Goal: Feedback & Contribution: Contribute content

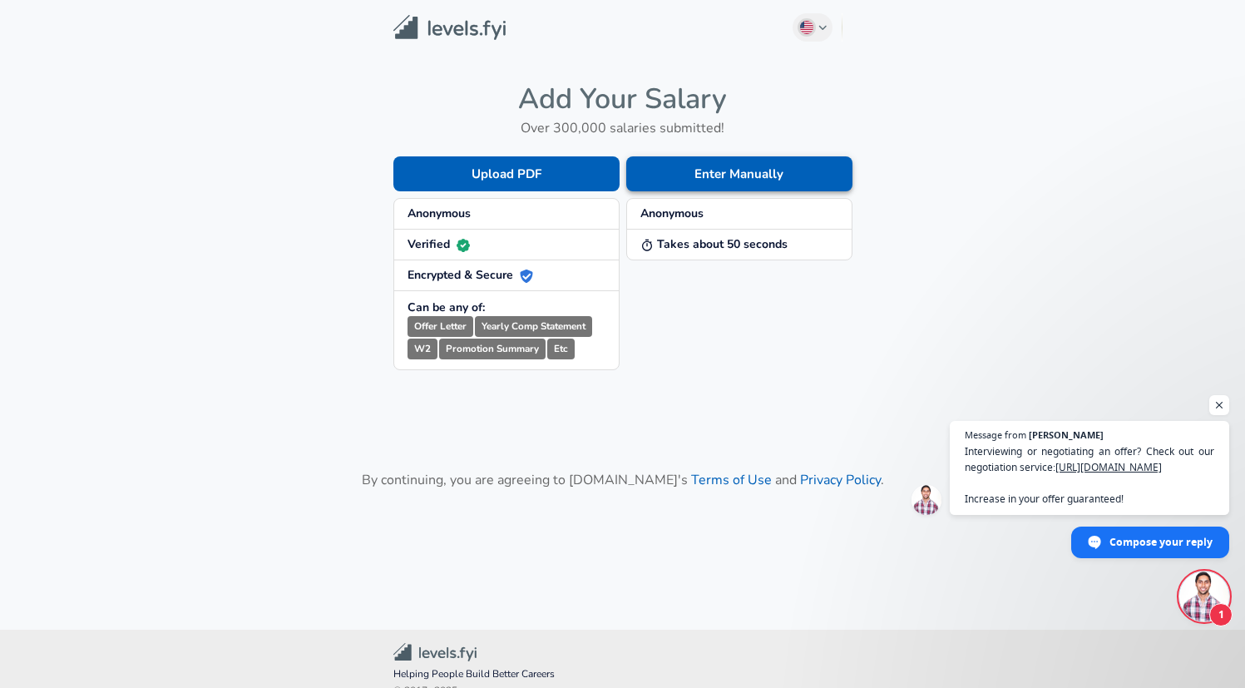
click at [756, 173] on button "Enter Manually" at bounding box center [739, 173] width 226 height 35
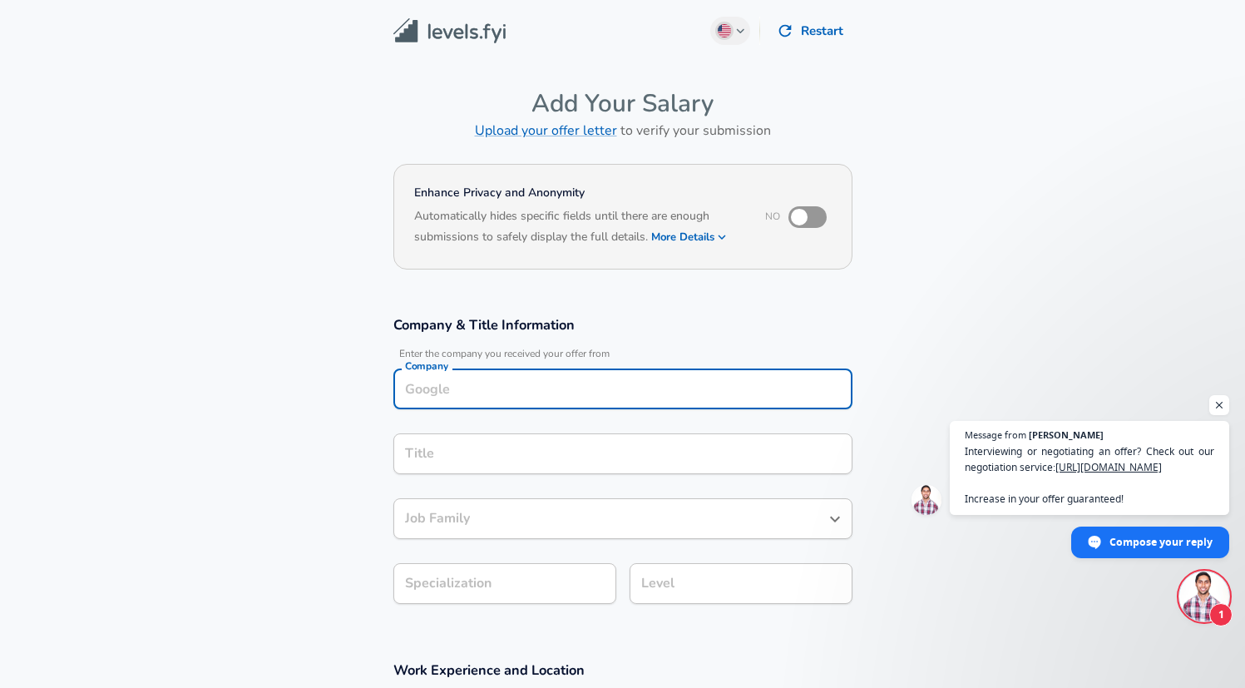
scroll to position [17, 0]
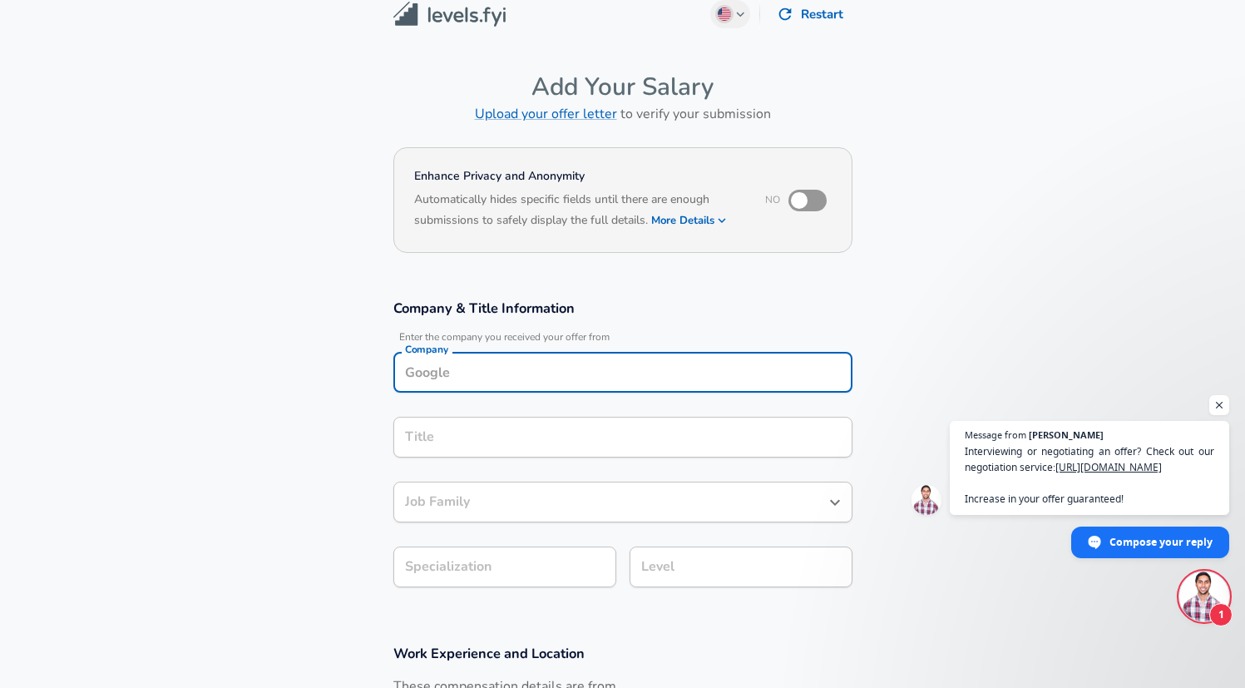
click at [556, 378] on input "Company" at bounding box center [623, 372] width 444 height 26
click at [567, 406] on li "Keysight" at bounding box center [622, 412] width 459 height 25
type input "Keysight"
click at [473, 441] on input "Title" at bounding box center [623, 437] width 444 height 26
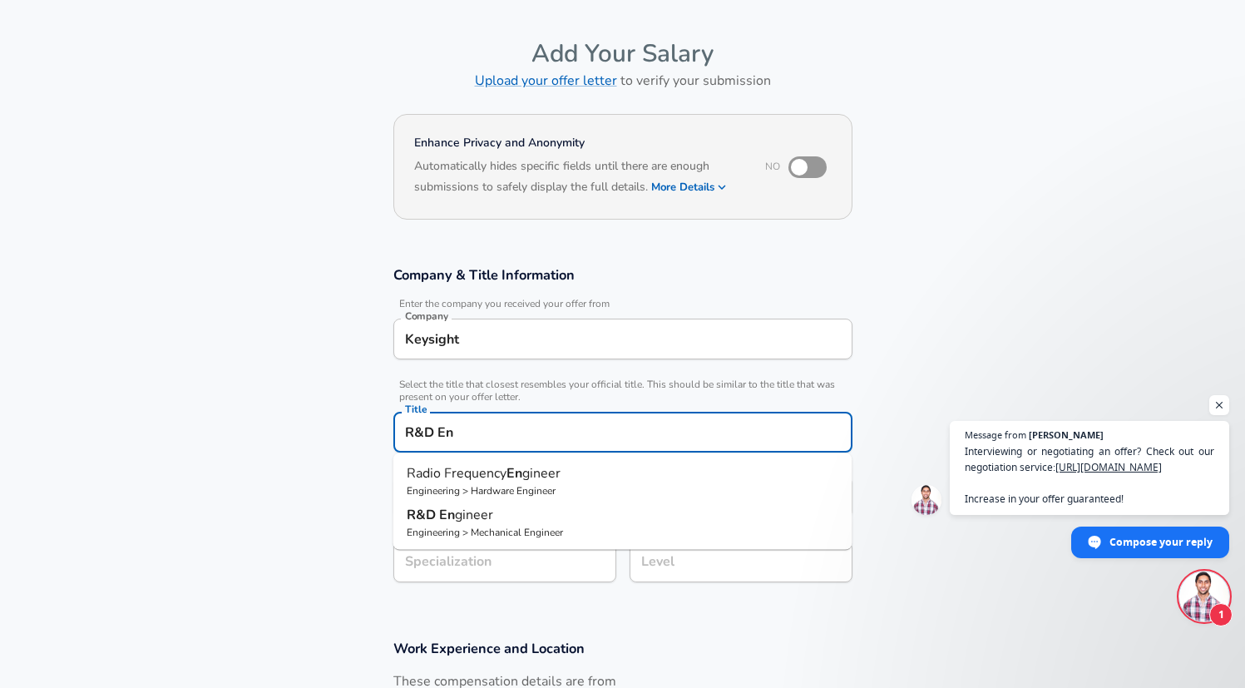
click at [506, 530] on p "Engineering > Mechanical Engineer" at bounding box center [623, 532] width 432 height 15
type input "R&D Engineer"
type input "R&D"
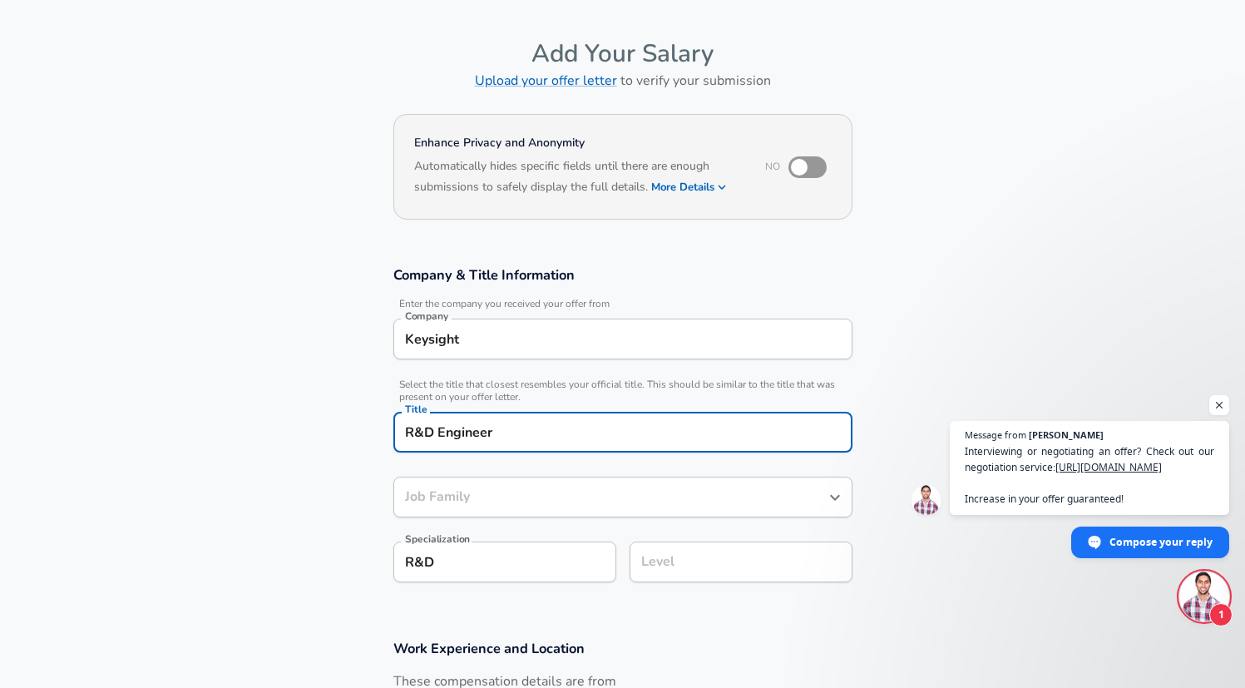
type input "Mechanical Engineer"
type input "R&D Engineer"
click at [573, 510] on div "Mechanical Engineer Job Family" at bounding box center [622, 497] width 459 height 41
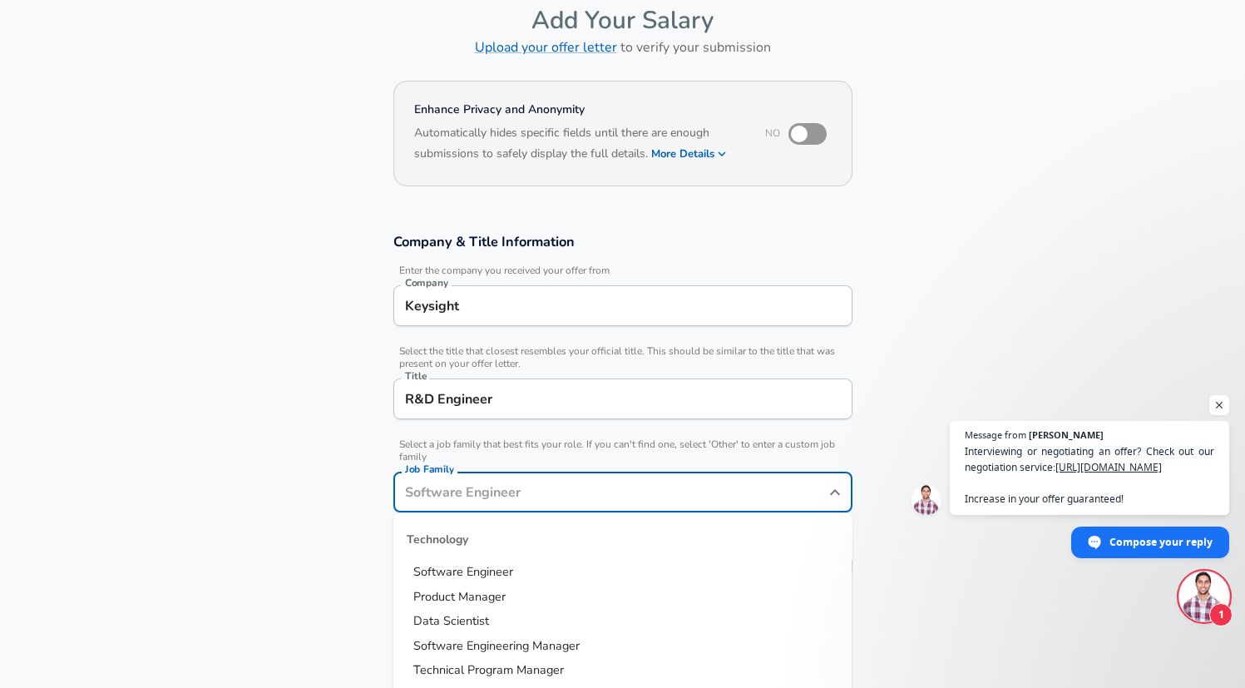
scroll to position [156, 0]
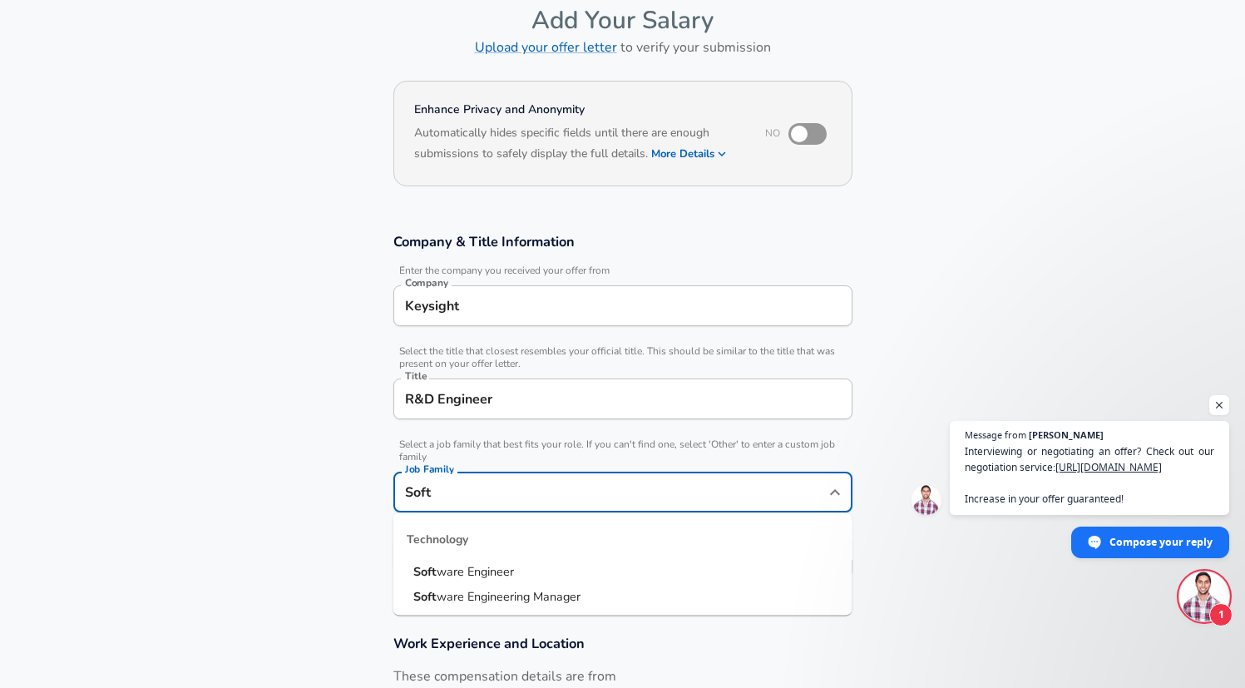
click at [602, 571] on li "Soft ware Engineer" at bounding box center [622, 572] width 459 height 25
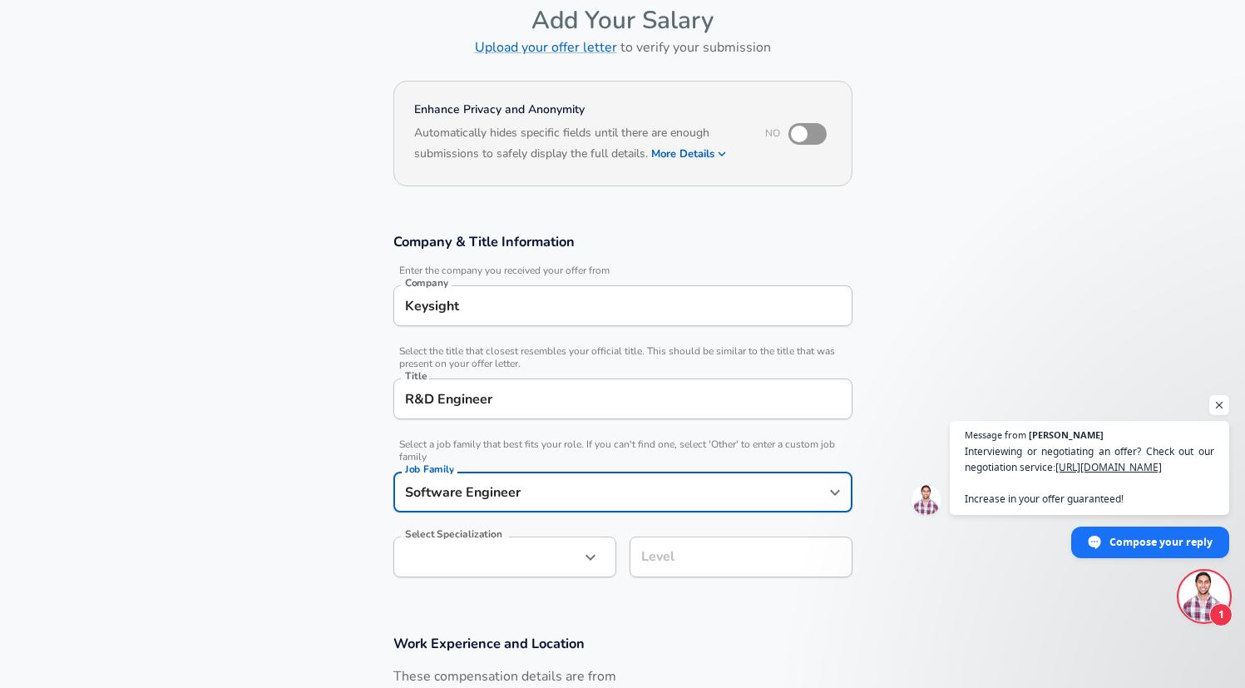
type input "Software Engineer"
click at [509, 563] on body "English ([GEOGRAPHIC_DATA]) Change Restart Add Your Salary Upload your offer le…" at bounding box center [622, 261] width 1245 height 688
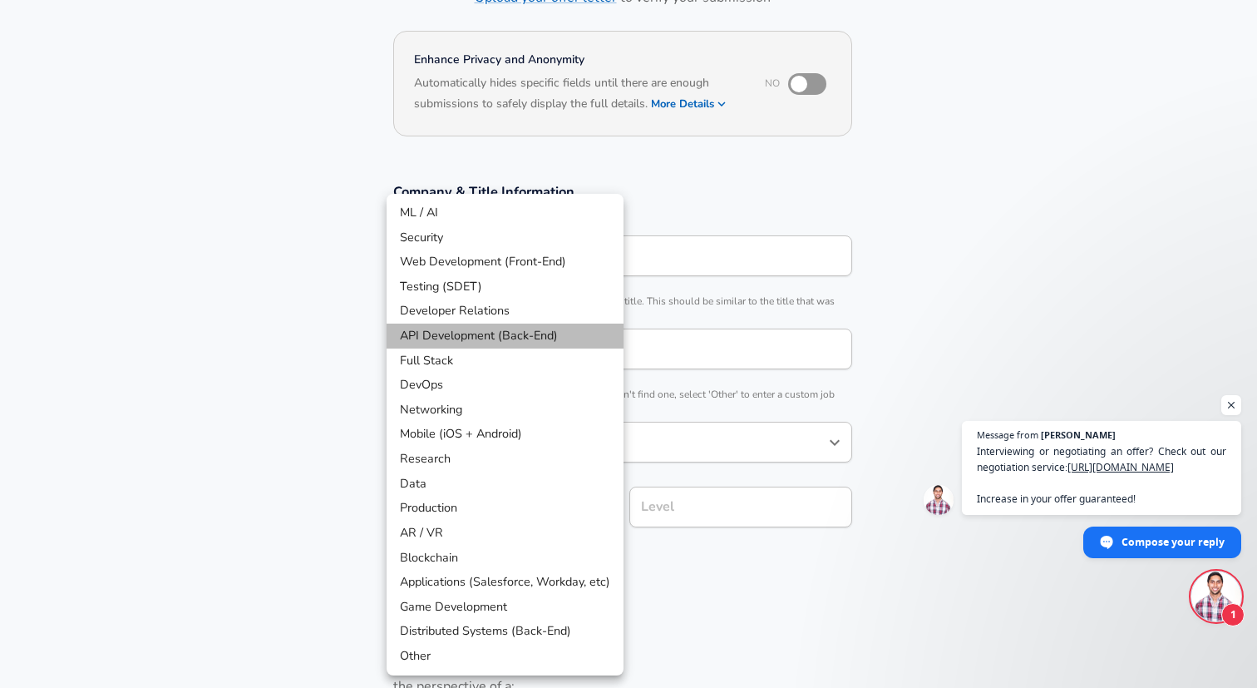
click at [473, 337] on li "API Development (Back-End)" at bounding box center [505, 336] width 237 height 25
type input "API Development (Back-End)"
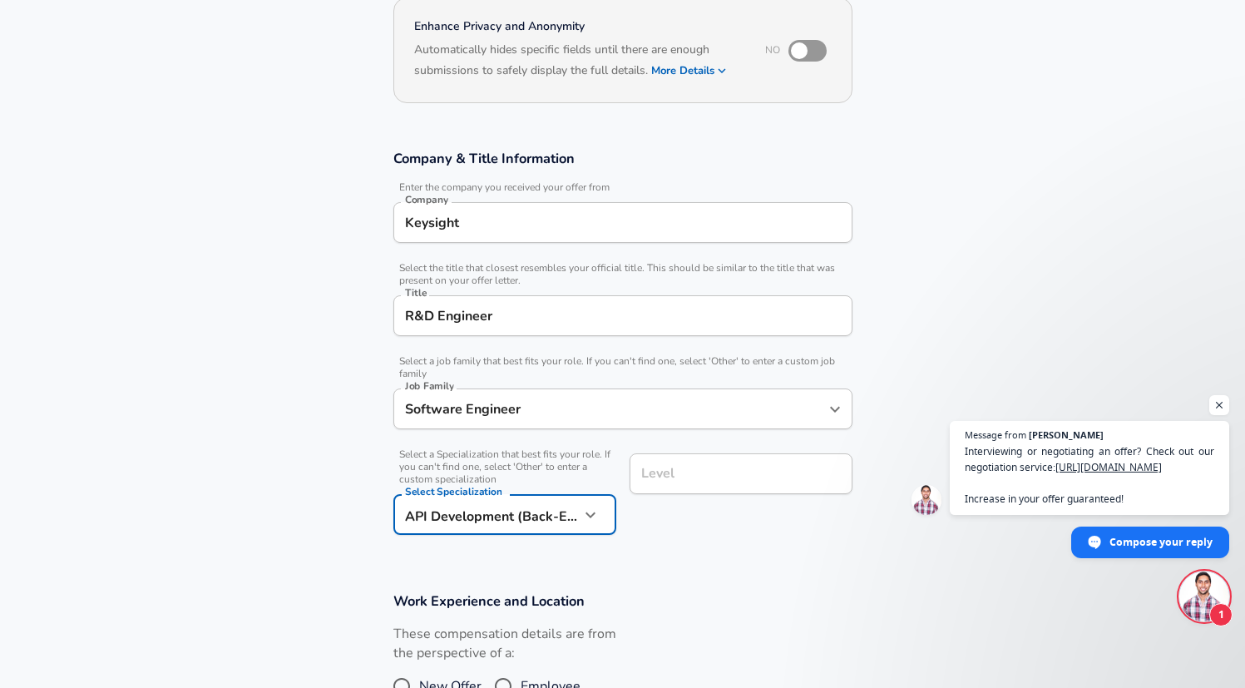
click at [697, 487] on input "Level" at bounding box center [741, 474] width 208 height 26
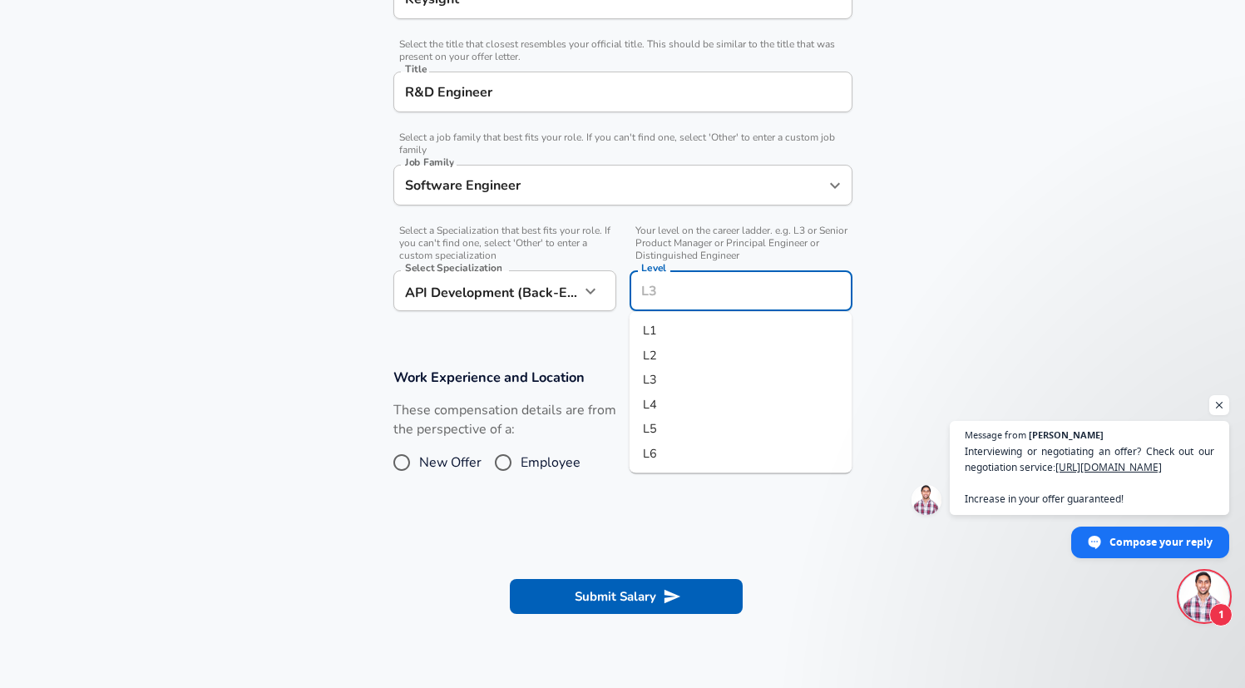
scroll to position [388, 0]
click at [654, 387] on span "L3" at bounding box center [650, 381] width 14 height 17
type input "L3"
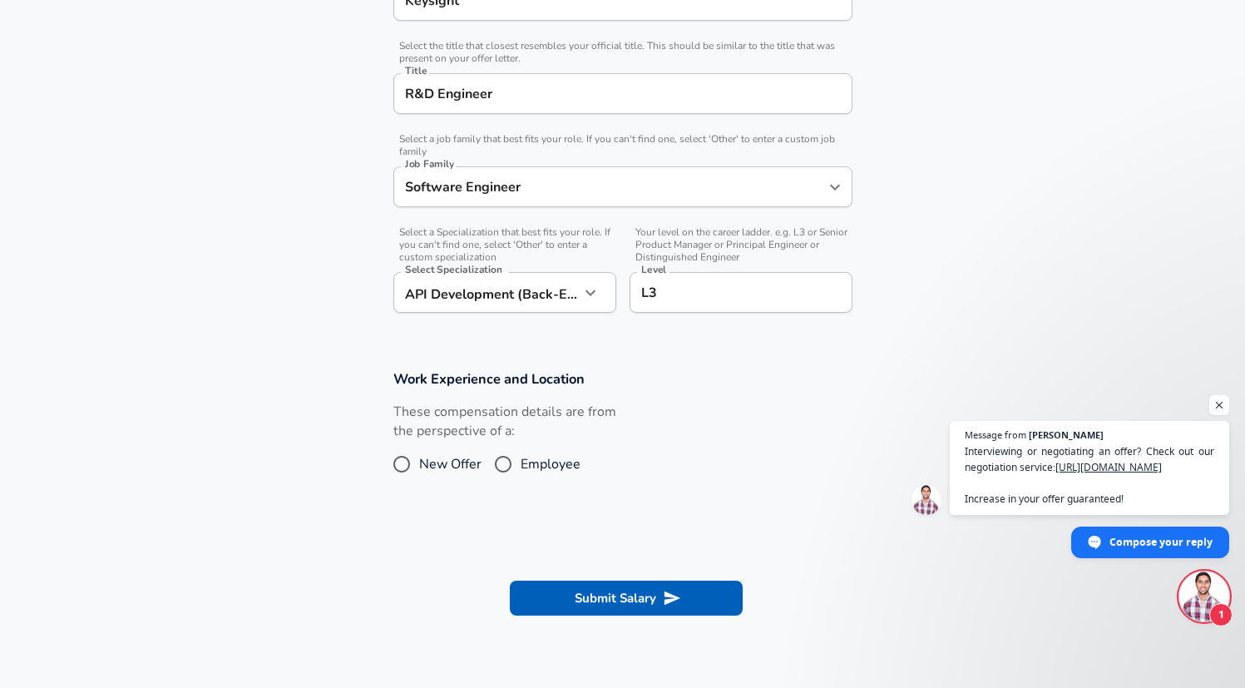
click at [539, 464] on span "Employee" at bounding box center [551, 464] width 60 height 20
click at [521, 464] on input "Employee" at bounding box center [503, 464] width 35 height 27
radio input "true"
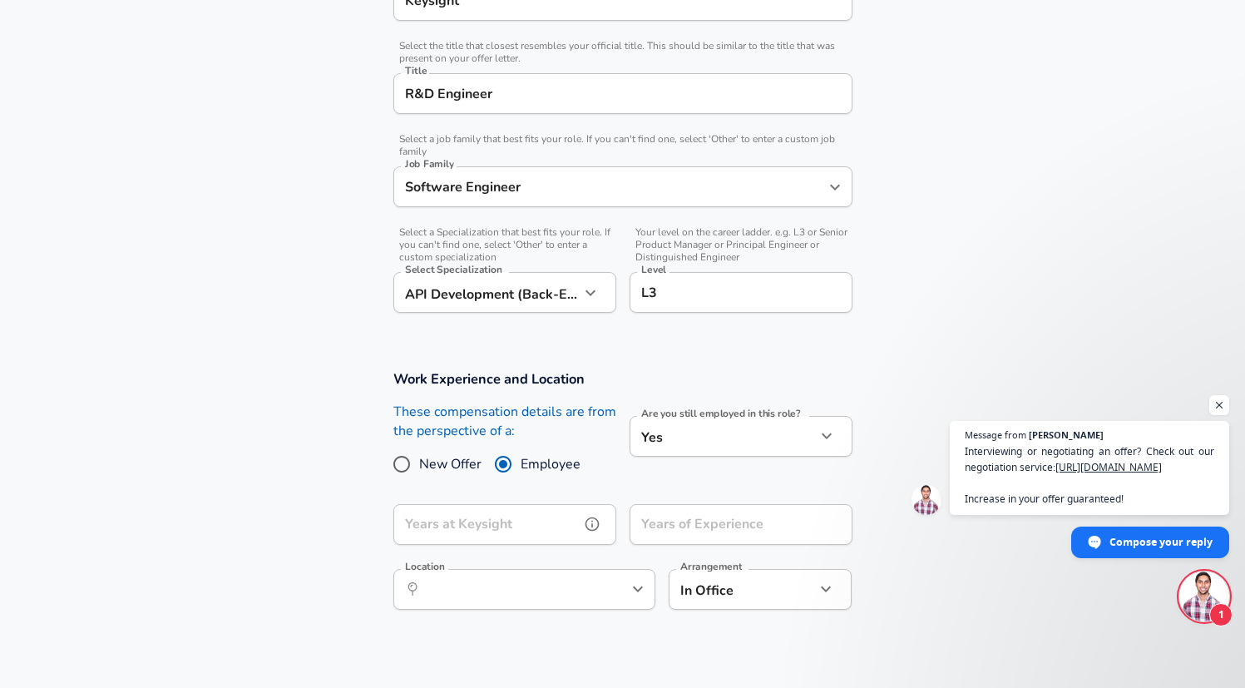
click at [491, 528] on input "Years at Keysight" at bounding box center [486, 524] width 186 height 41
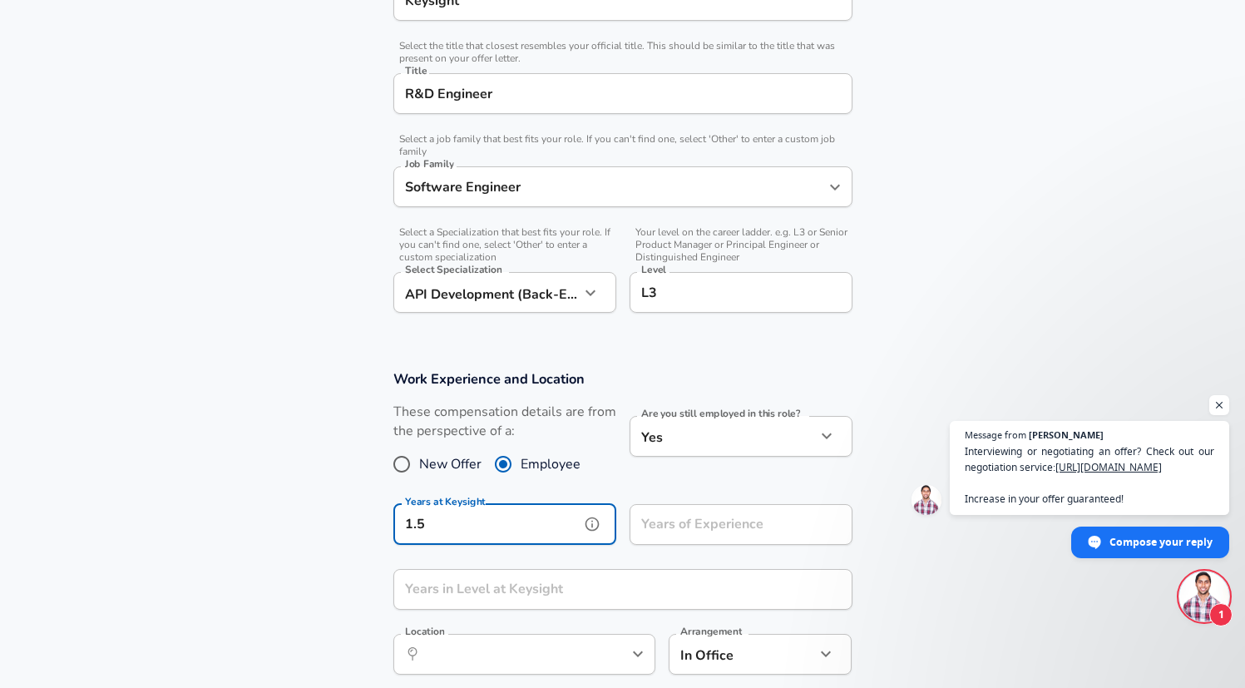
type input "1.5"
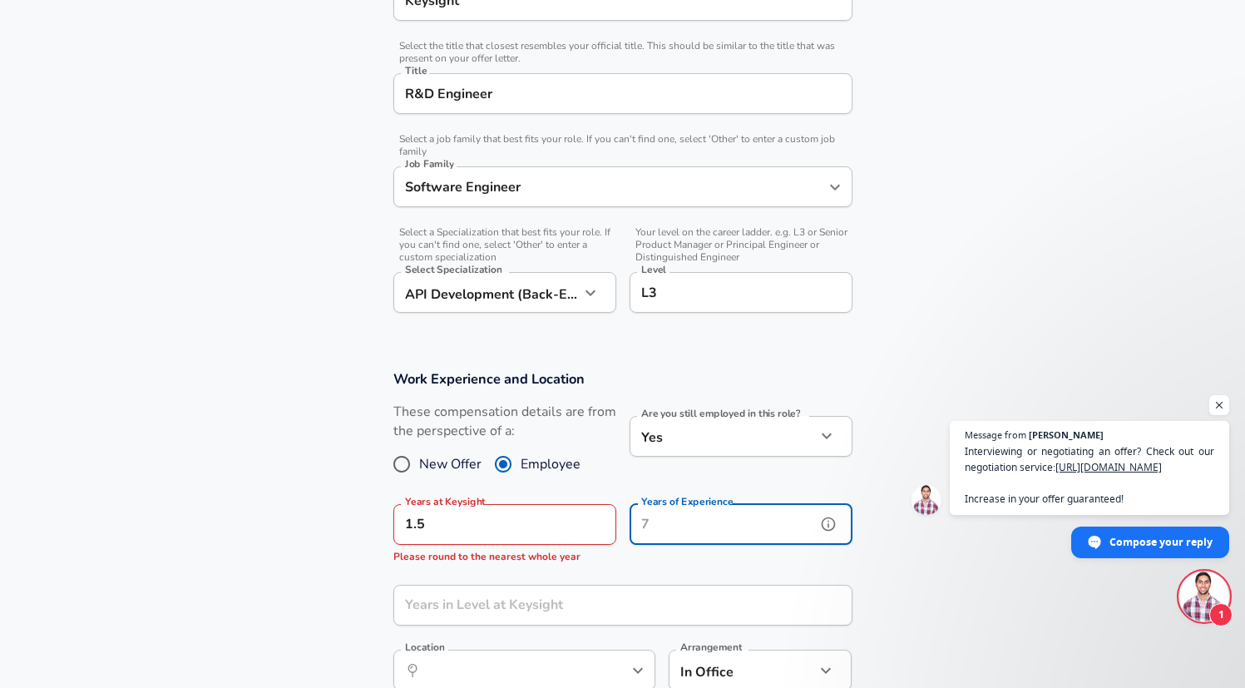
click at [668, 532] on input "Years of Experience" at bounding box center [723, 524] width 186 height 41
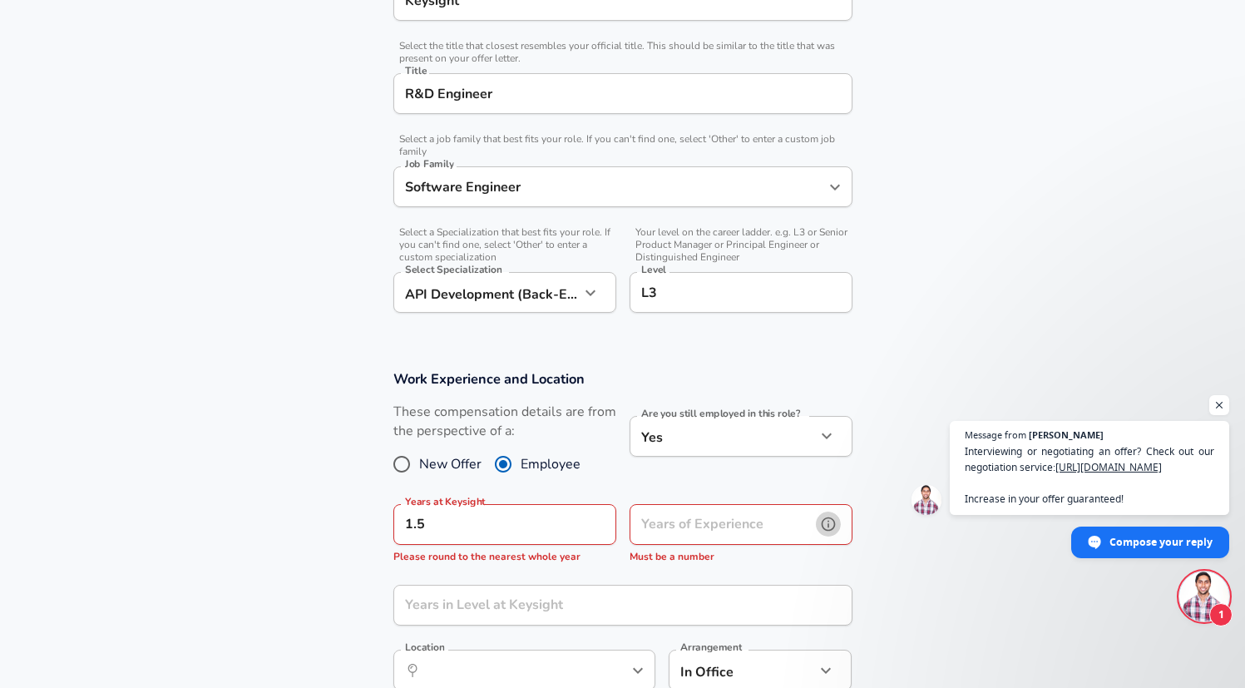
click at [832, 526] on icon "help" at bounding box center [828, 524] width 17 height 17
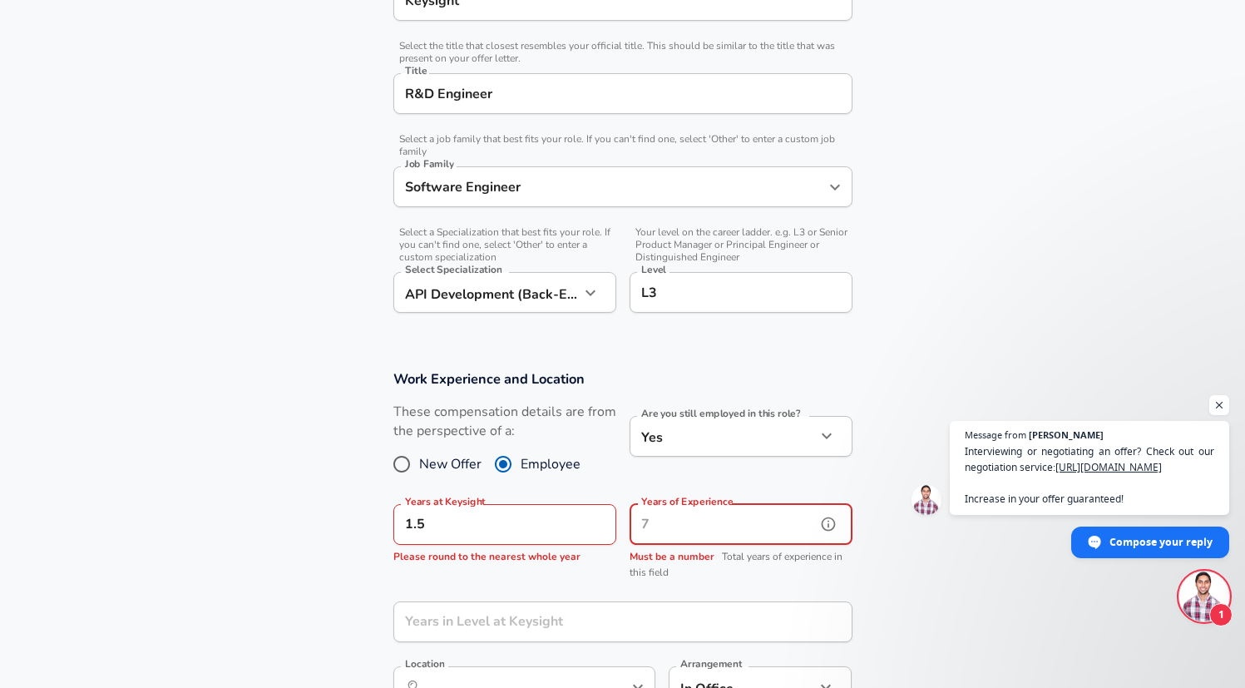
click at [768, 526] on input "Years of Experience" at bounding box center [723, 524] width 186 height 41
type input "5.5"
click at [511, 523] on input "1.5" at bounding box center [486, 524] width 186 height 41
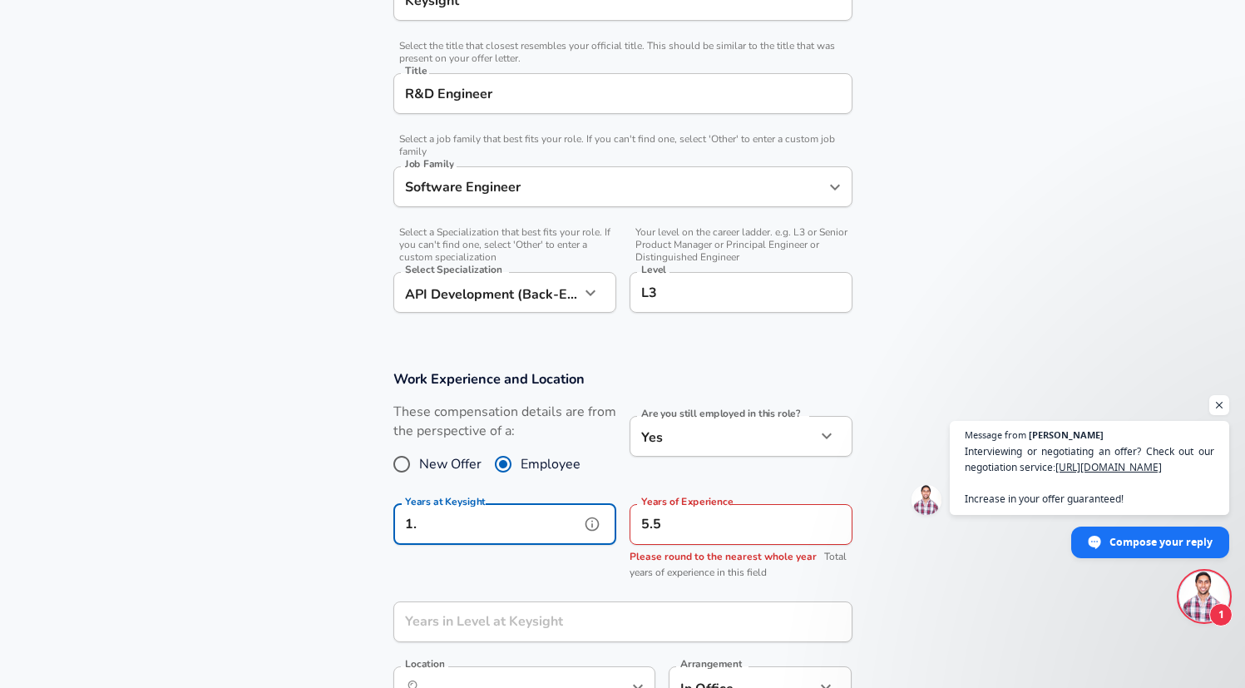
type input "1"
type input "2"
click at [684, 526] on input "5.5" at bounding box center [723, 524] width 186 height 41
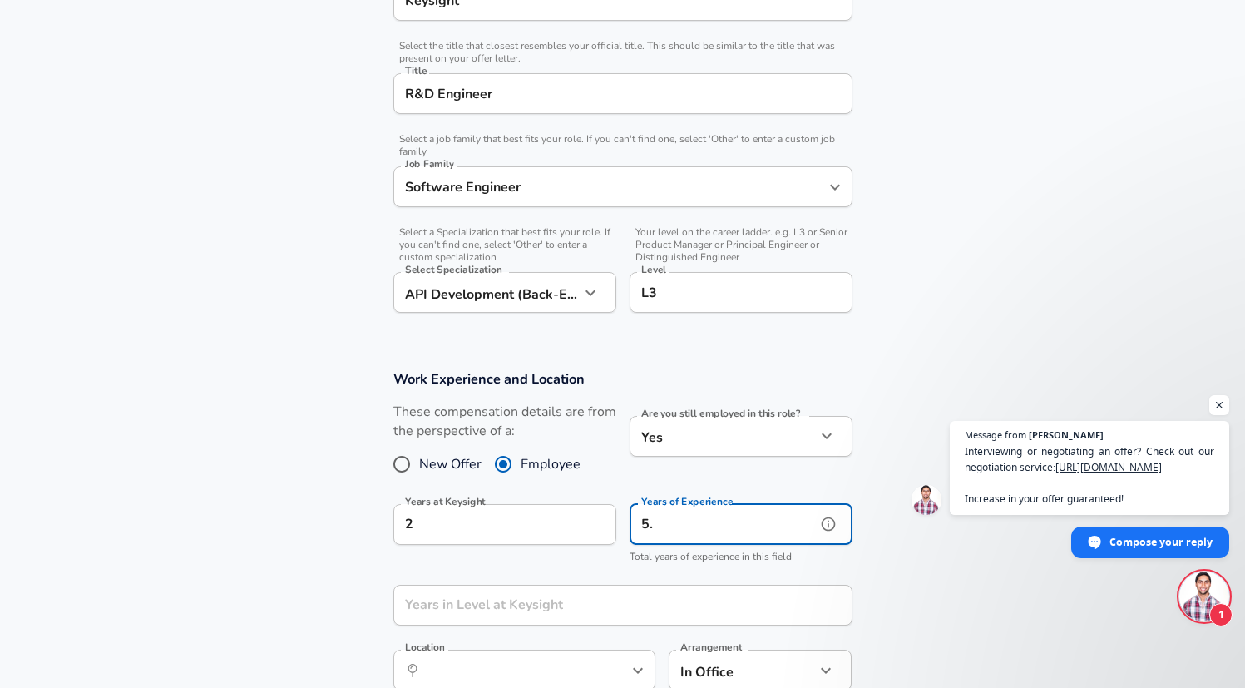
type input "5"
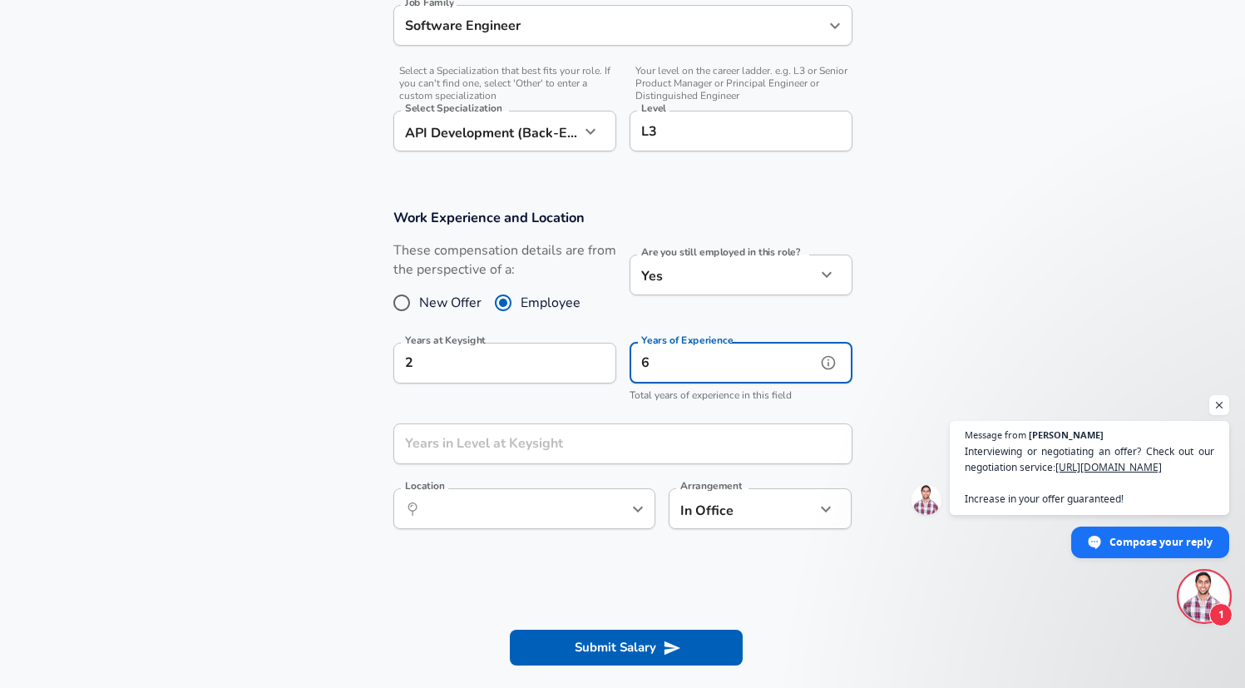
scroll to position [555, 0]
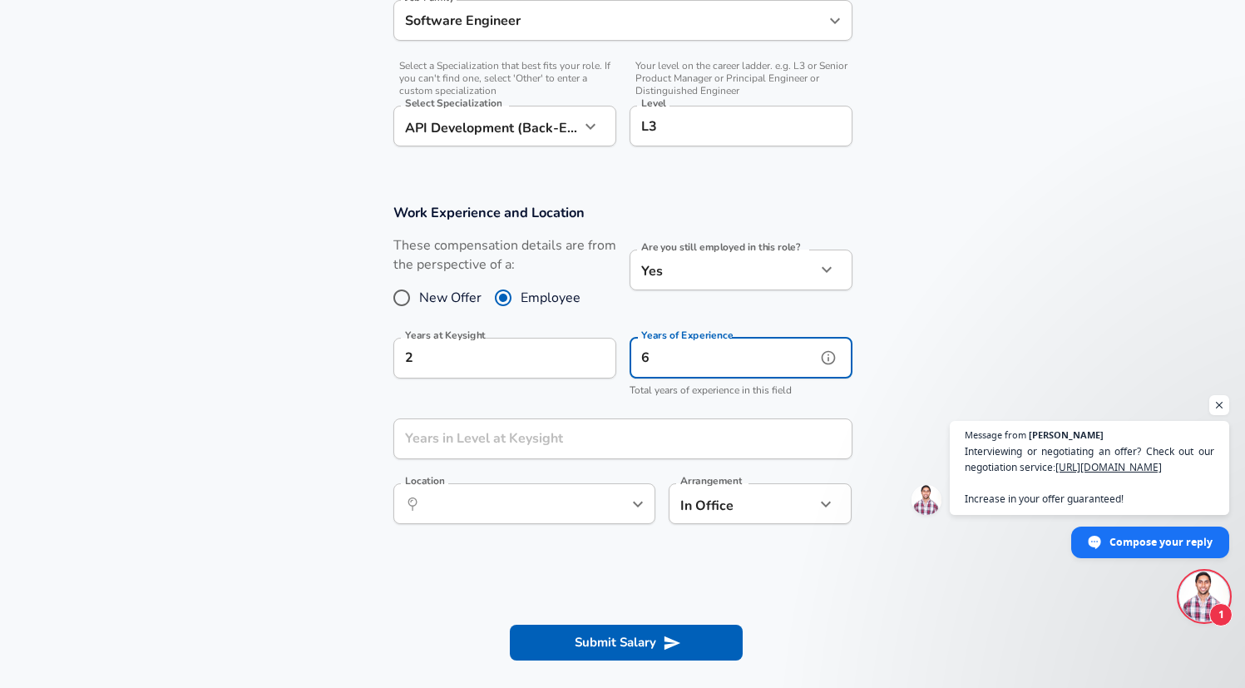
type input "6"
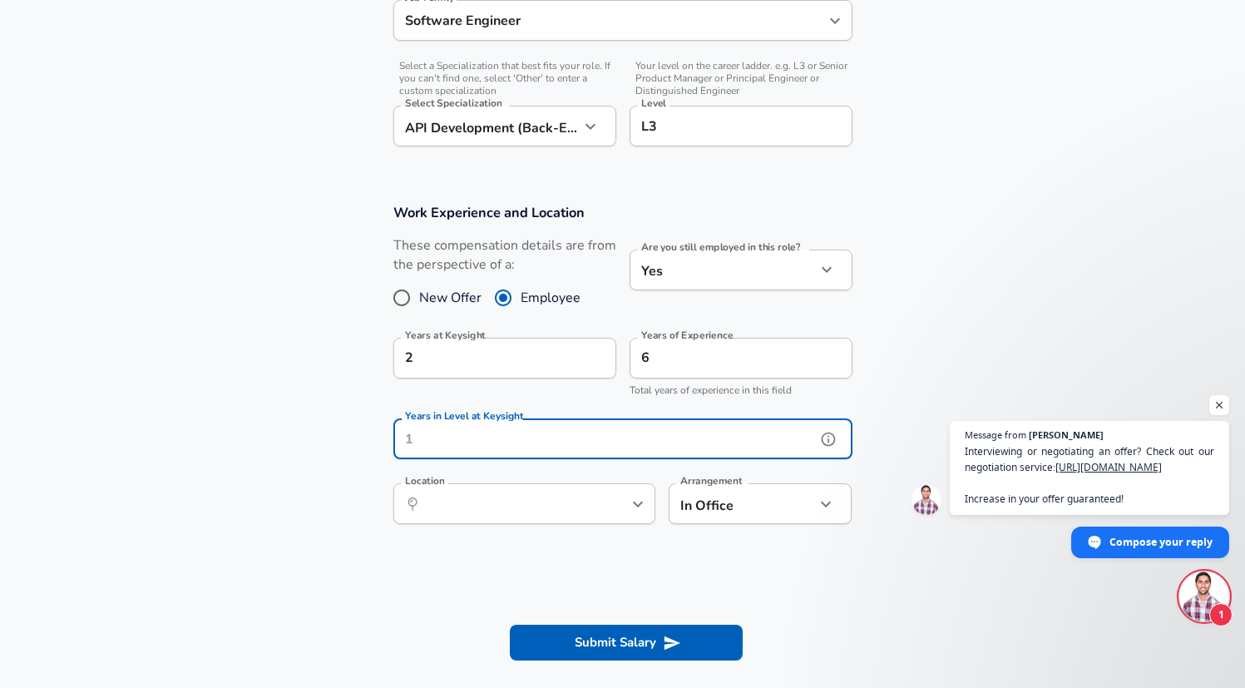
click at [590, 436] on input "Years in Level at Keysight" at bounding box center [604, 438] width 422 height 41
click at [605, 501] on icon "help" at bounding box center [610, 504] width 17 height 17
type input "2"
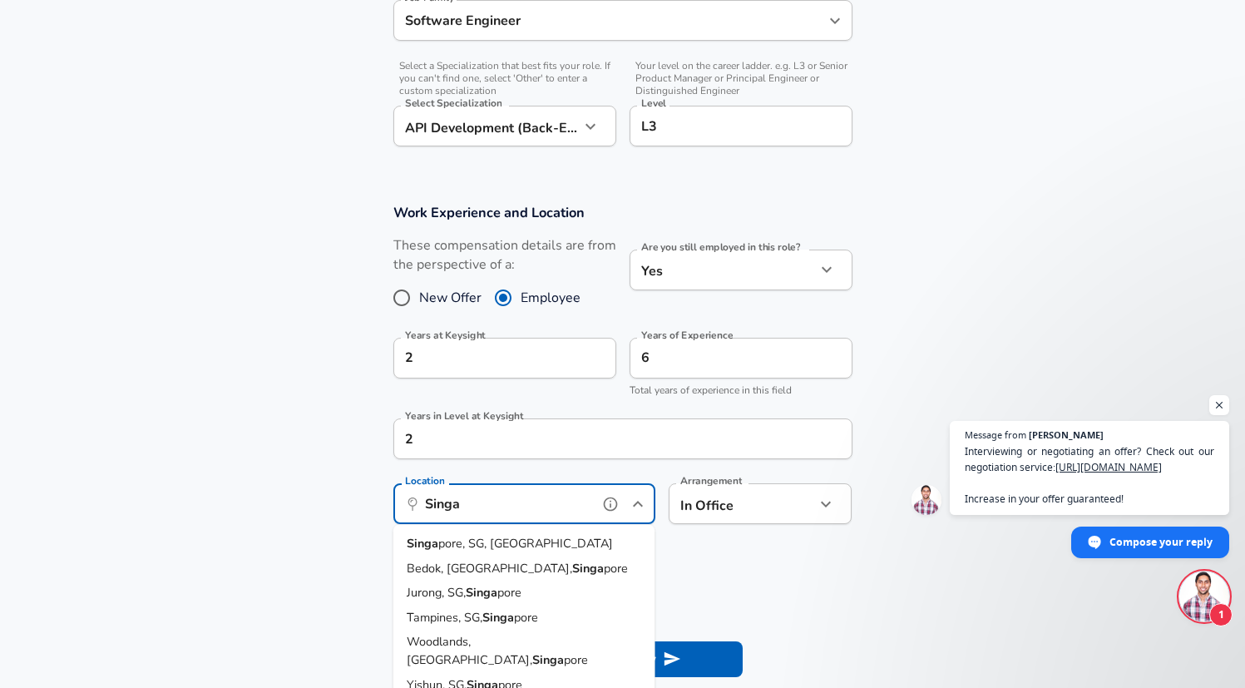
click at [550, 536] on li "Singa pore, SG, [GEOGRAPHIC_DATA]" at bounding box center [524, 543] width 262 height 25
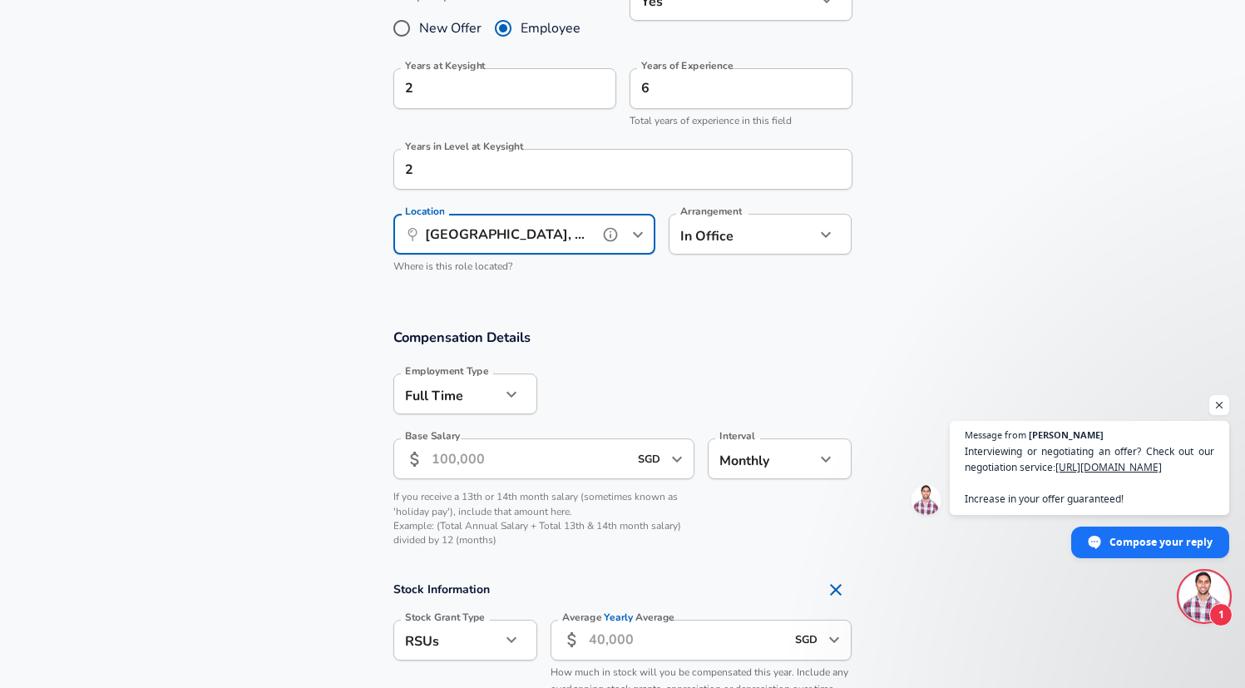
scroll to position [822, 0]
type input "[GEOGRAPHIC_DATA], [GEOGRAPHIC_DATA], [GEOGRAPHIC_DATA]"
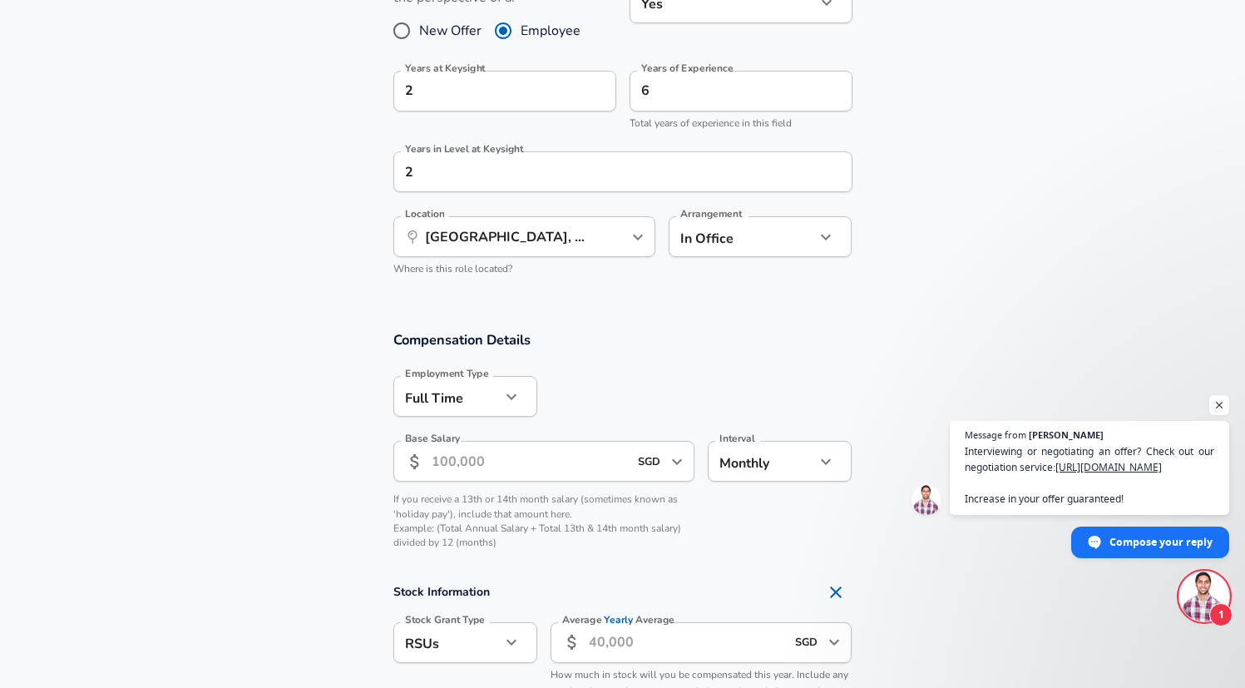
click at [524, 459] on input "Base Salary" at bounding box center [530, 461] width 197 height 41
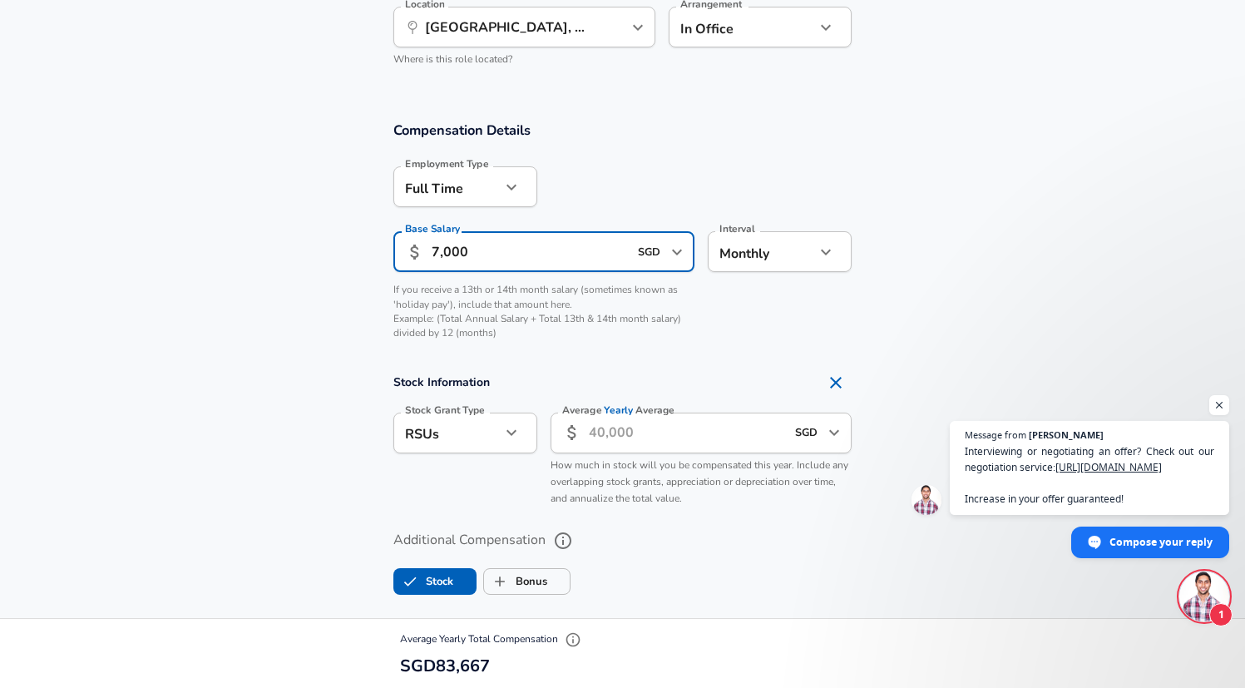
scroll to position [1037, 0]
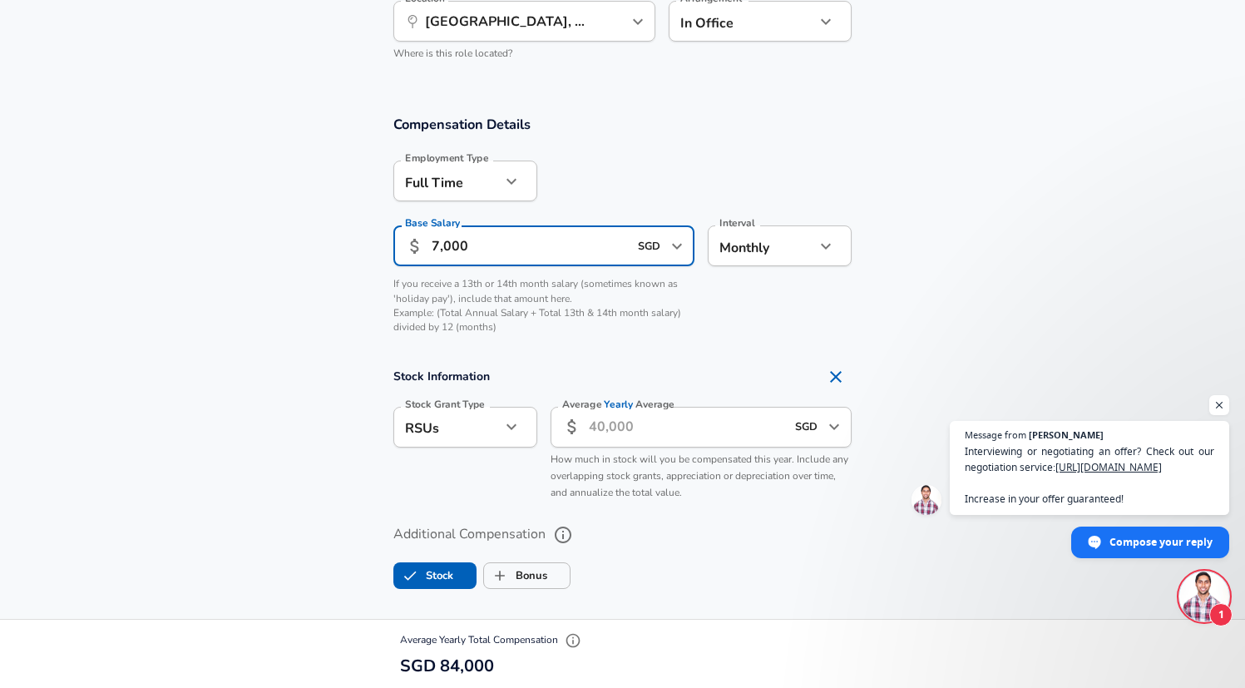
type input "7,000"
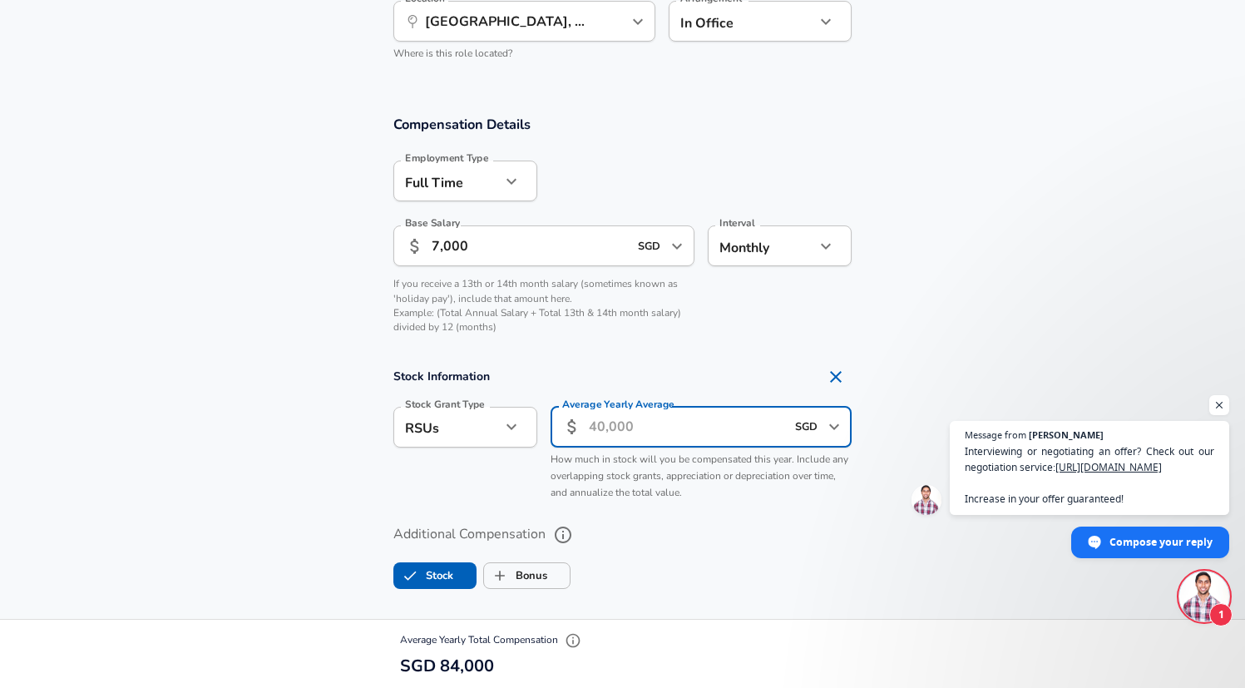
click at [611, 437] on input "Average Yearly Average" at bounding box center [687, 427] width 197 height 41
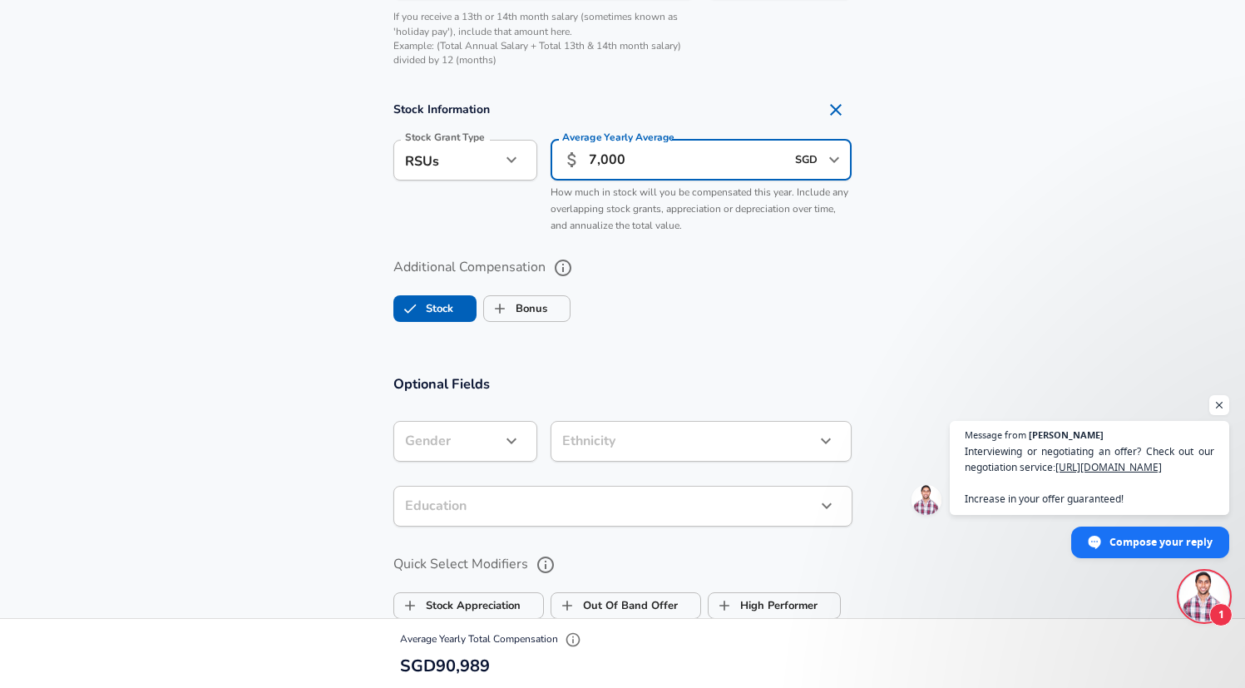
scroll to position [1301, 0]
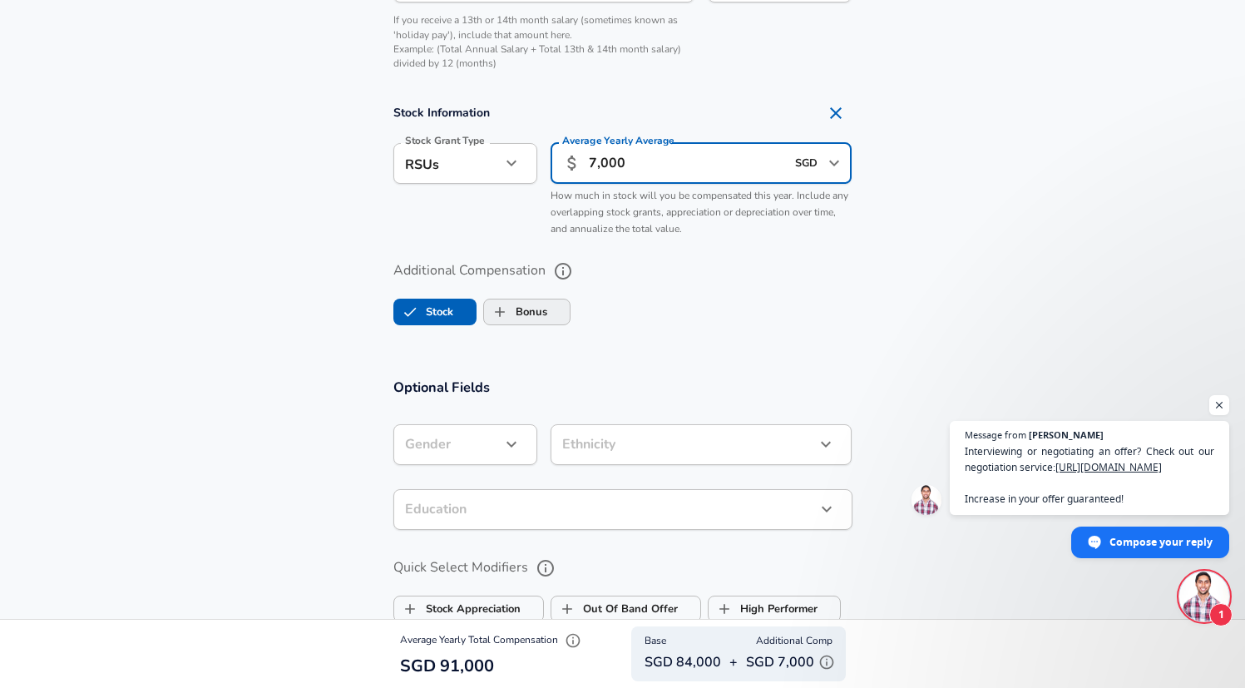
type input "7,000"
click at [553, 309] on span "Bonus" at bounding box center [527, 312] width 86 height 32
checkbox input "true"
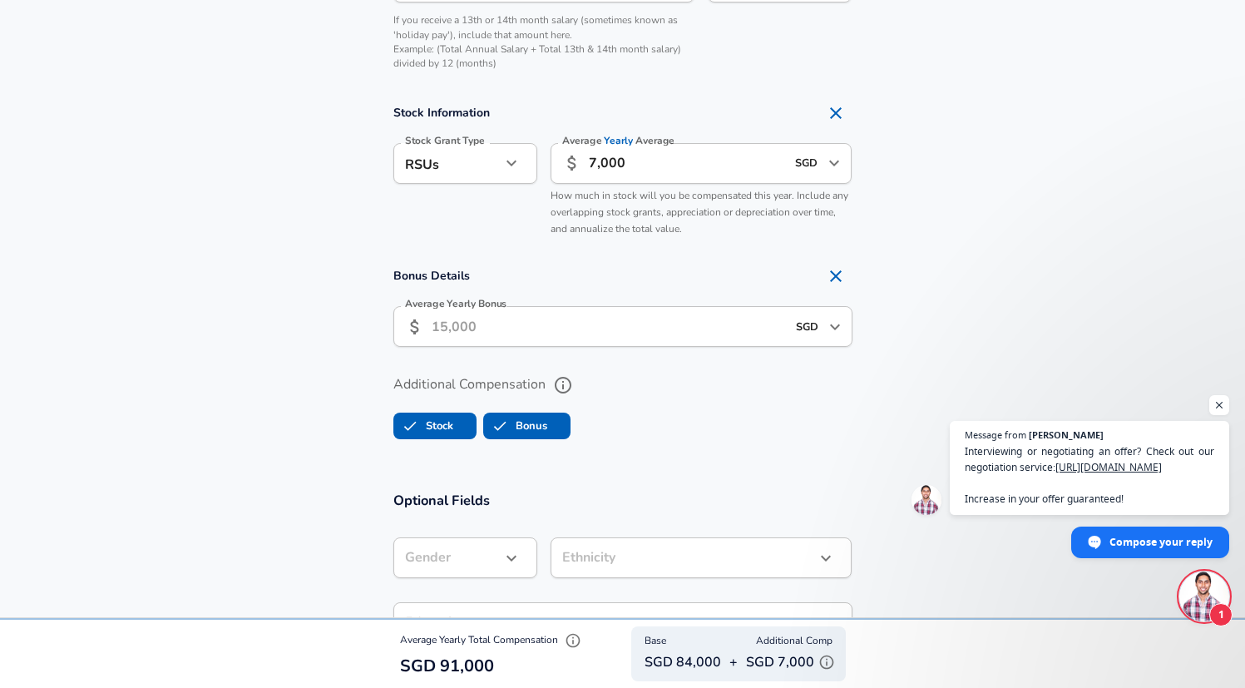
click at [527, 334] on input "Average Yearly Bonus" at bounding box center [609, 326] width 354 height 41
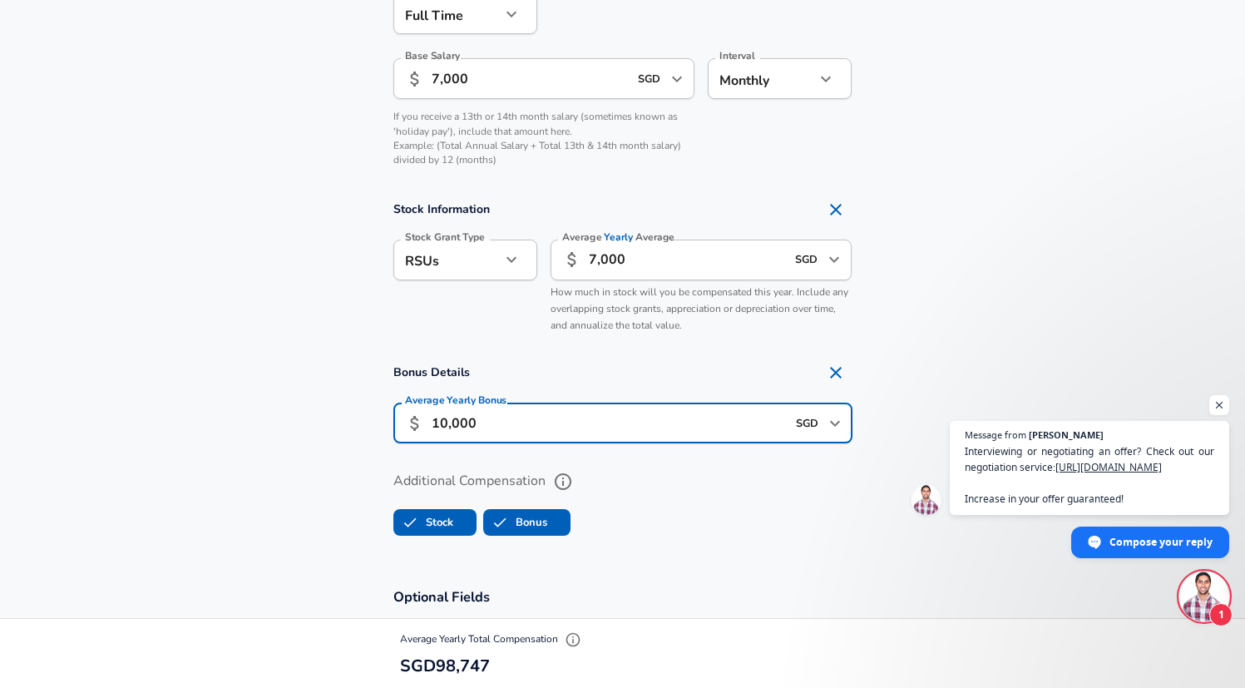
scroll to position [1407, 0]
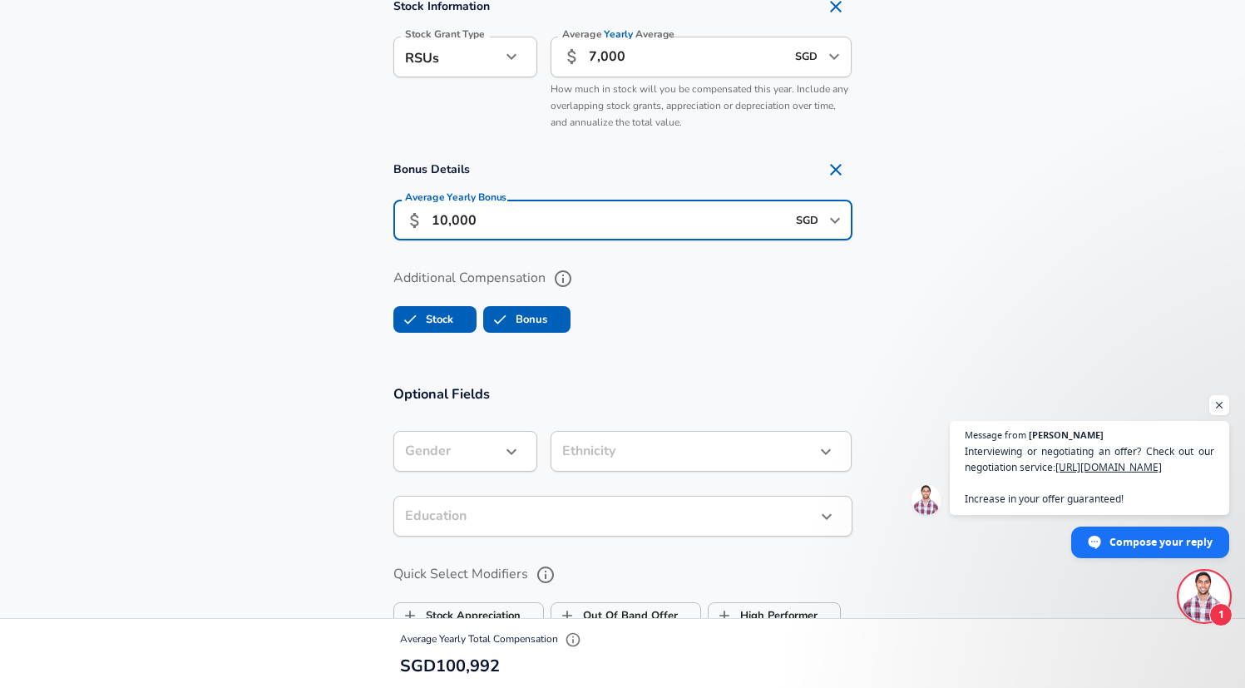
type input "10,000"
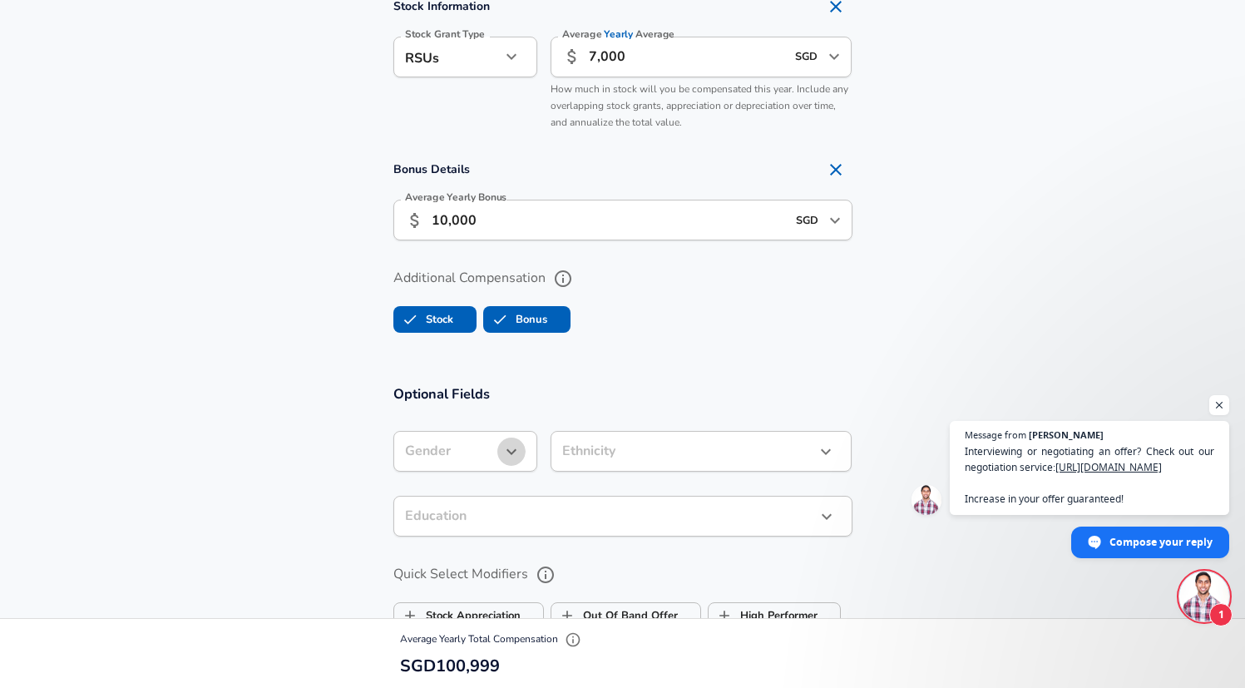
click at [500, 452] on button "button" at bounding box center [511, 451] width 28 height 28
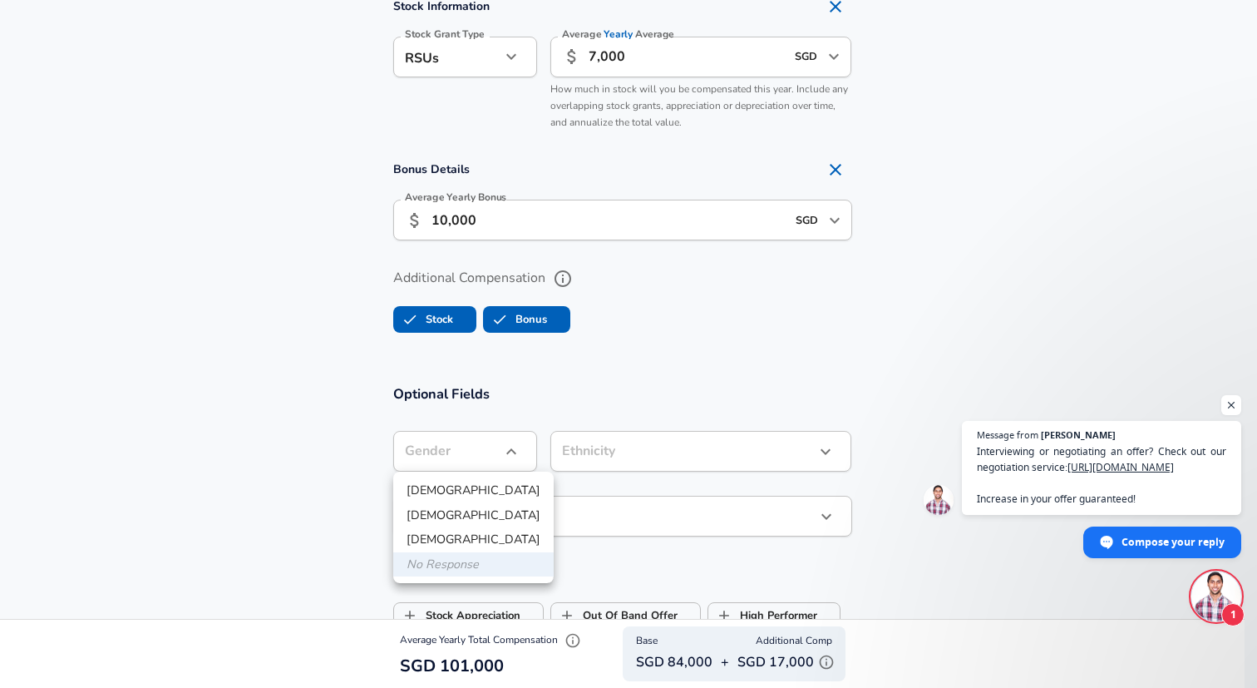
click at [465, 493] on li "[DEMOGRAPHIC_DATA]" at bounding box center [473, 490] width 161 height 25
type input "[DEMOGRAPHIC_DATA]"
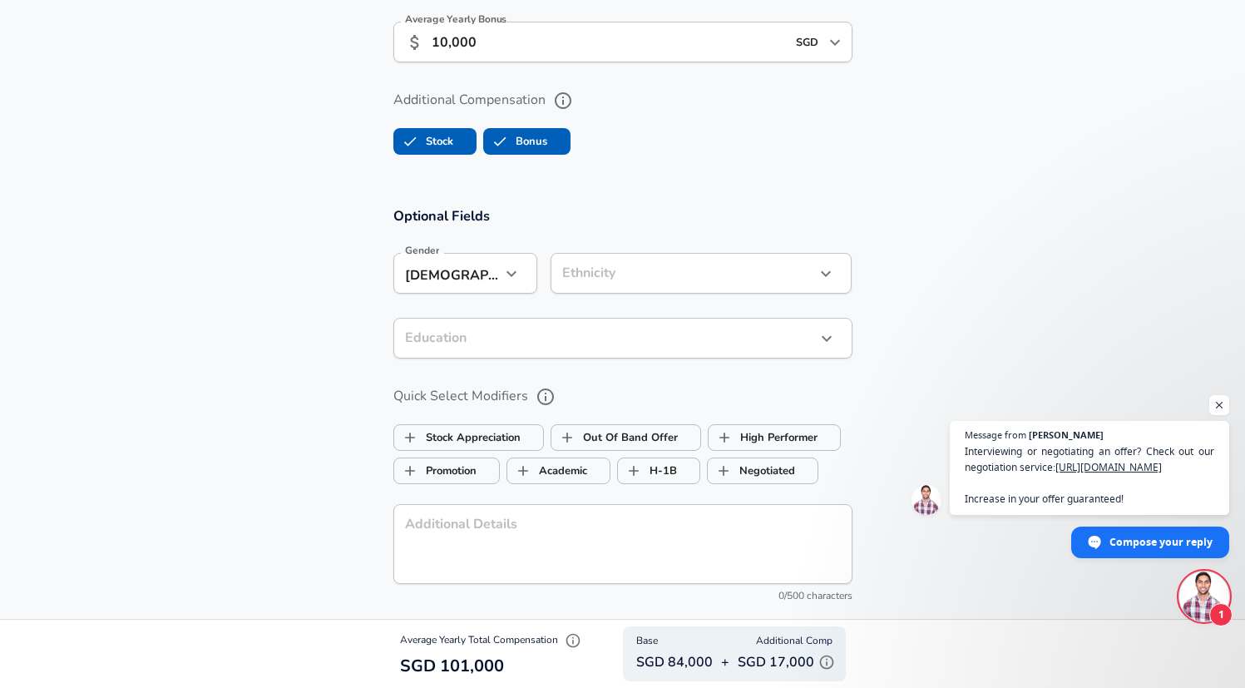
scroll to position [1586, 0]
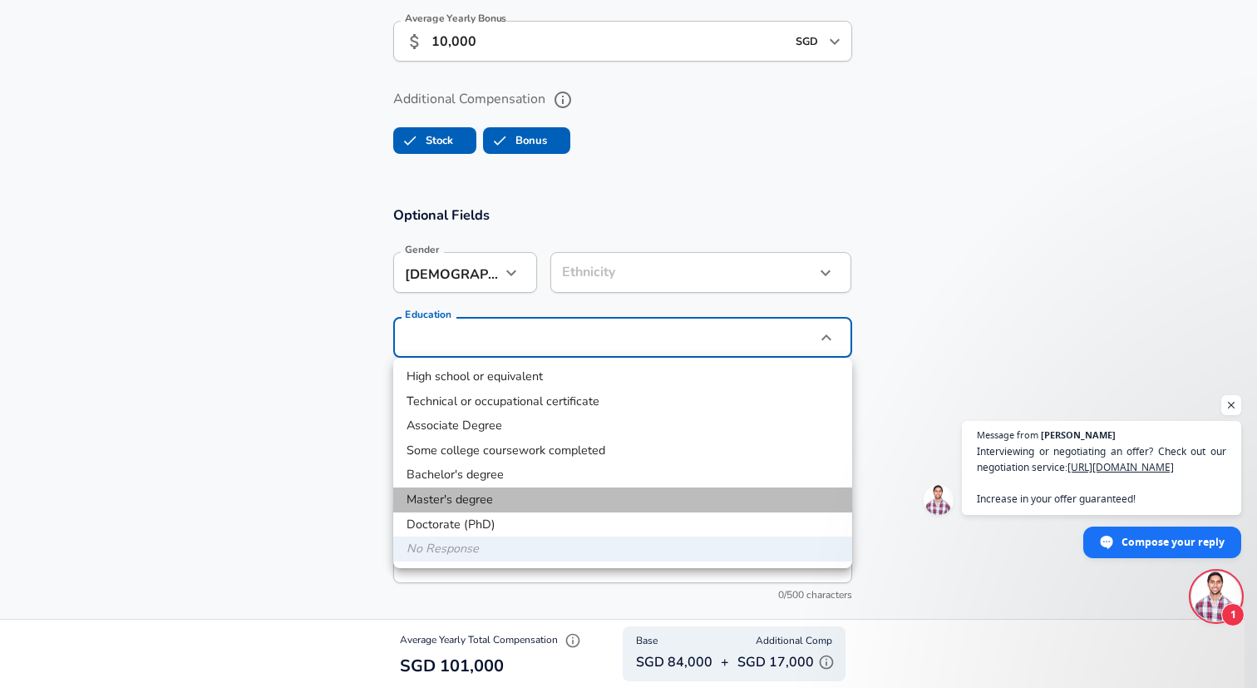
click at [465, 501] on li "Master's degree" at bounding box center [622, 499] width 459 height 25
type input "Masters degree"
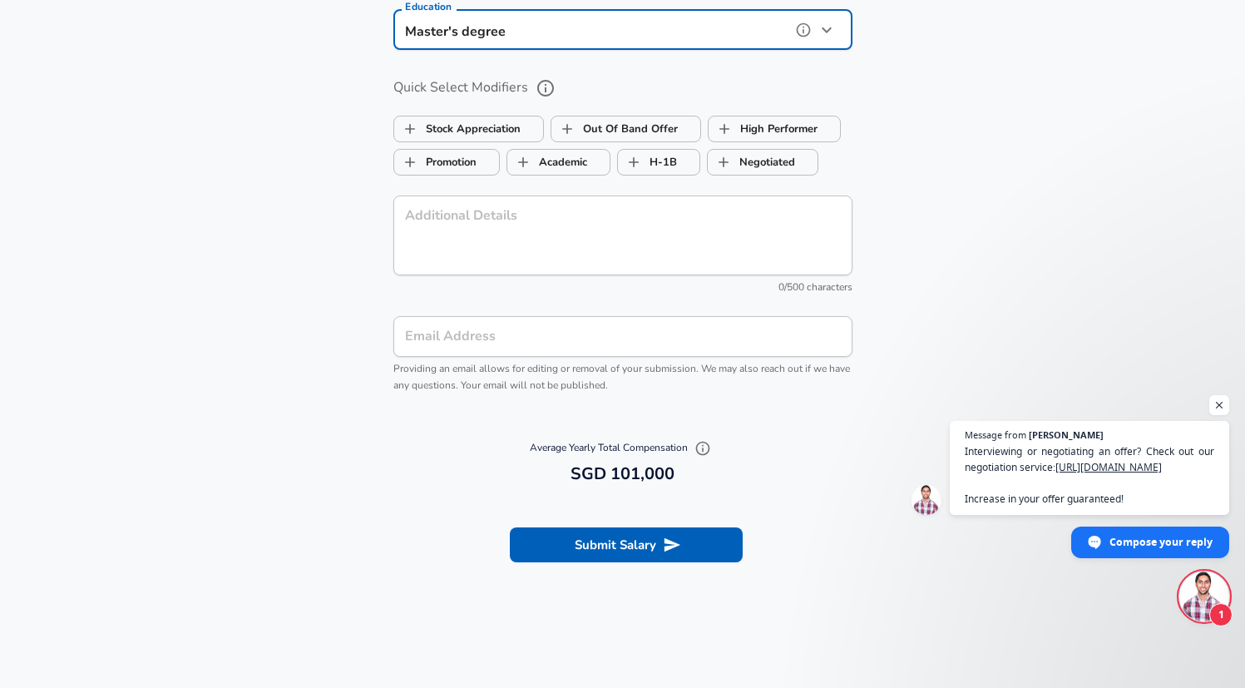
scroll to position [1908, 0]
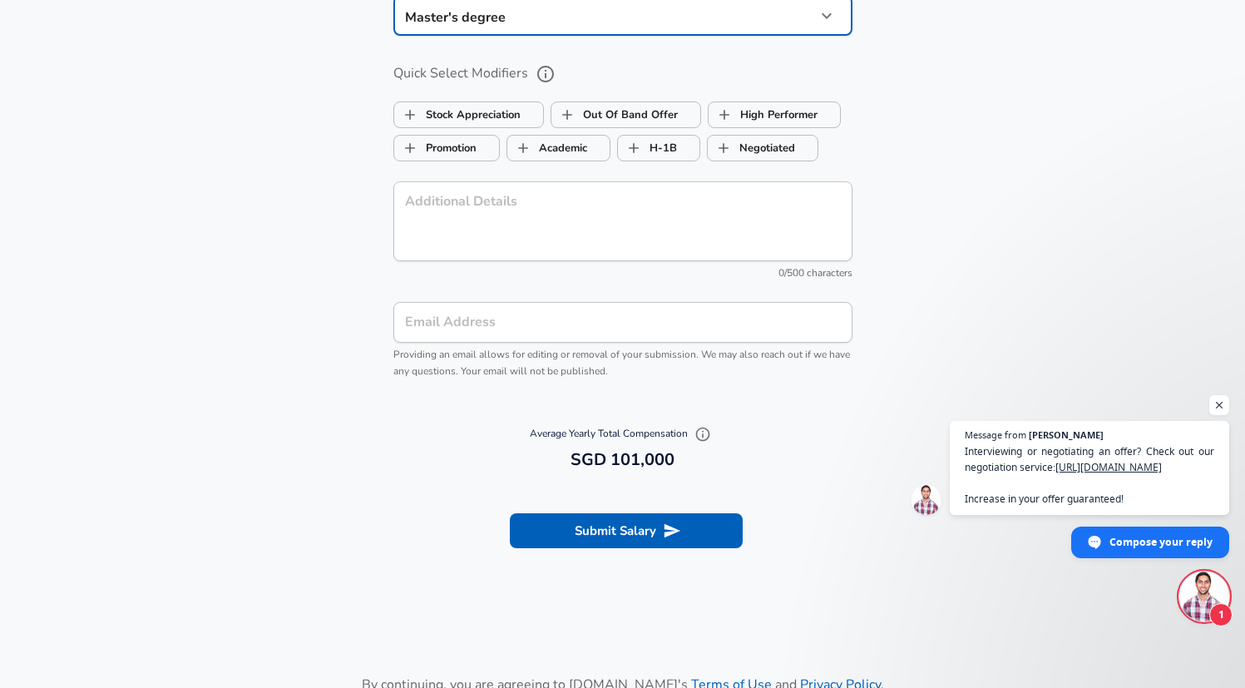
click at [455, 324] on input "Email Address" at bounding box center [622, 322] width 459 height 41
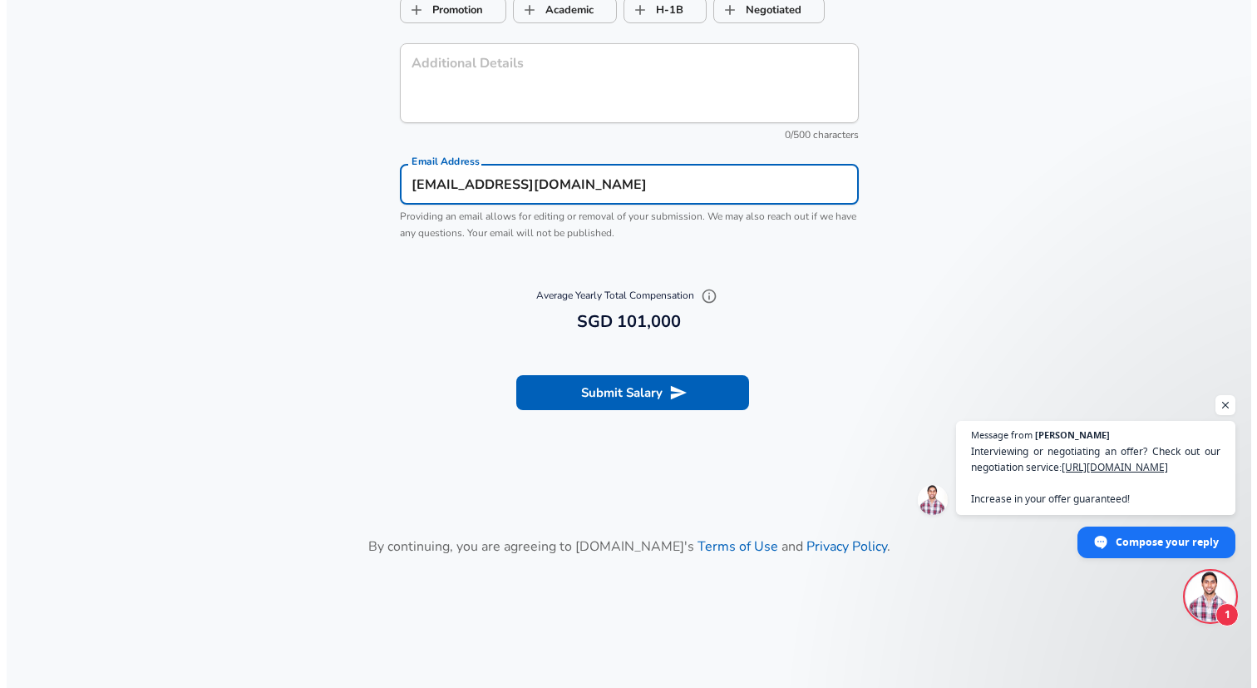
scroll to position [2137, 0]
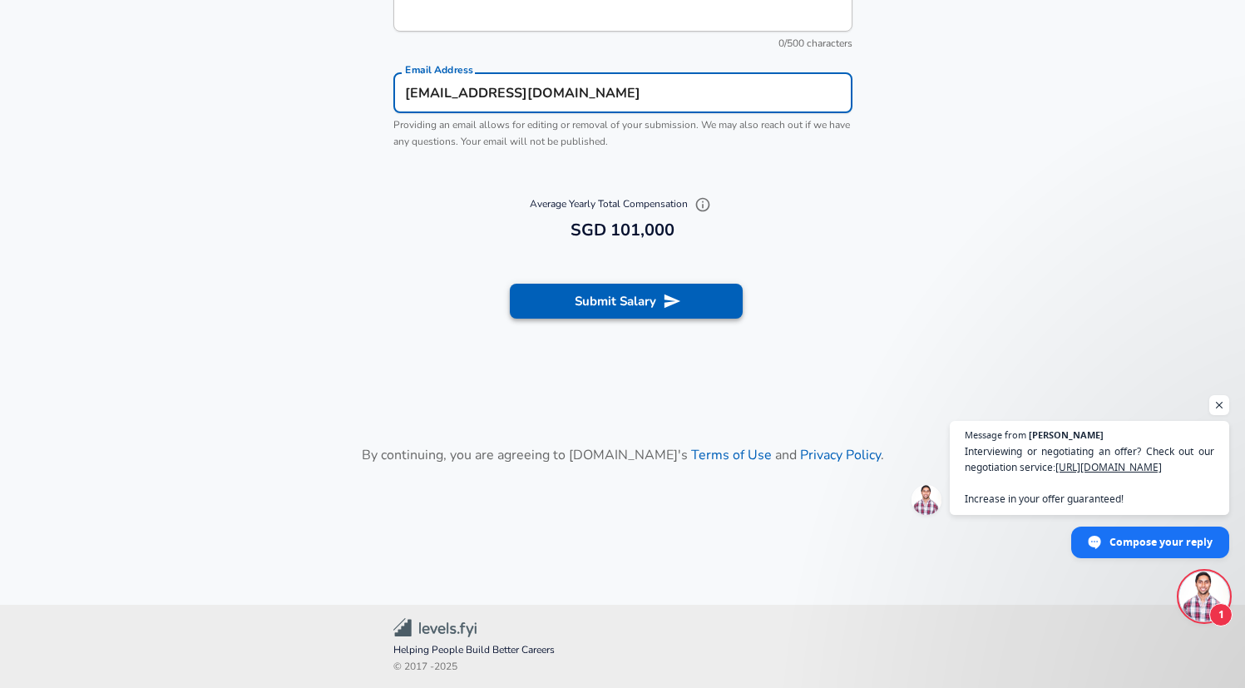
type input "[EMAIL_ADDRESS][DOMAIN_NAME]"
click at [605, 293] on button "Submit Salary" at bounding box center [626, 301] width 233 height 35
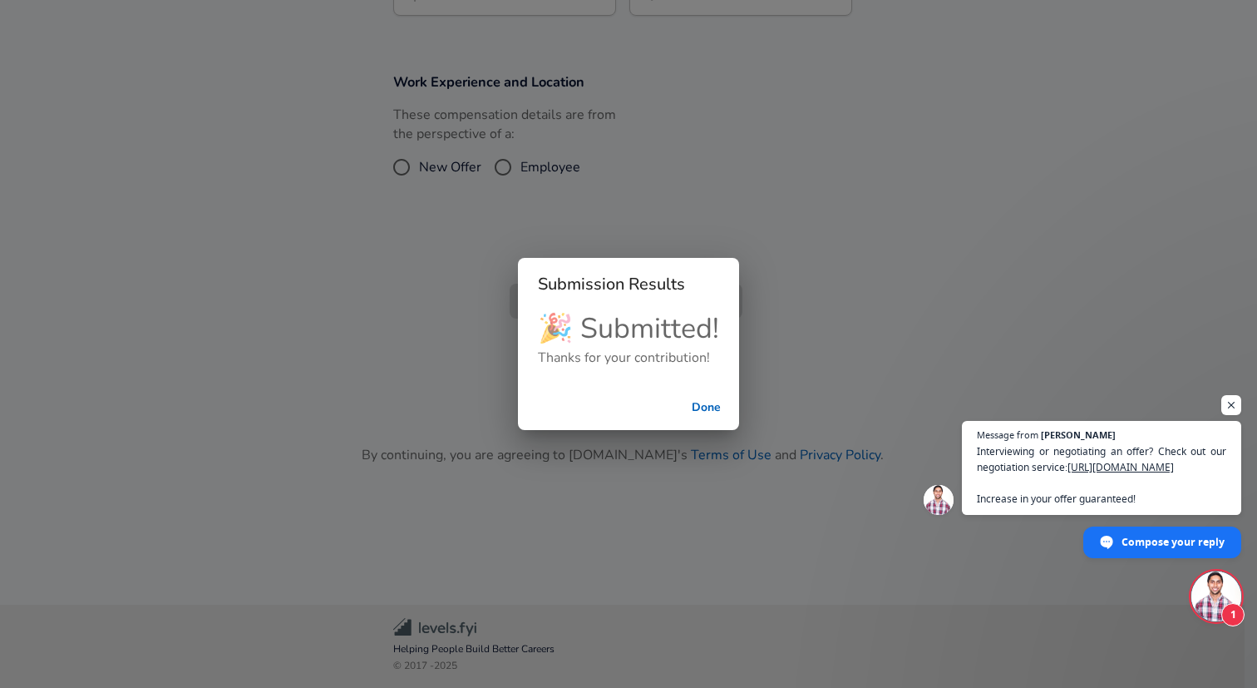
scroll to position [580, 0]
